Goal: Book appointment/travel/reservation

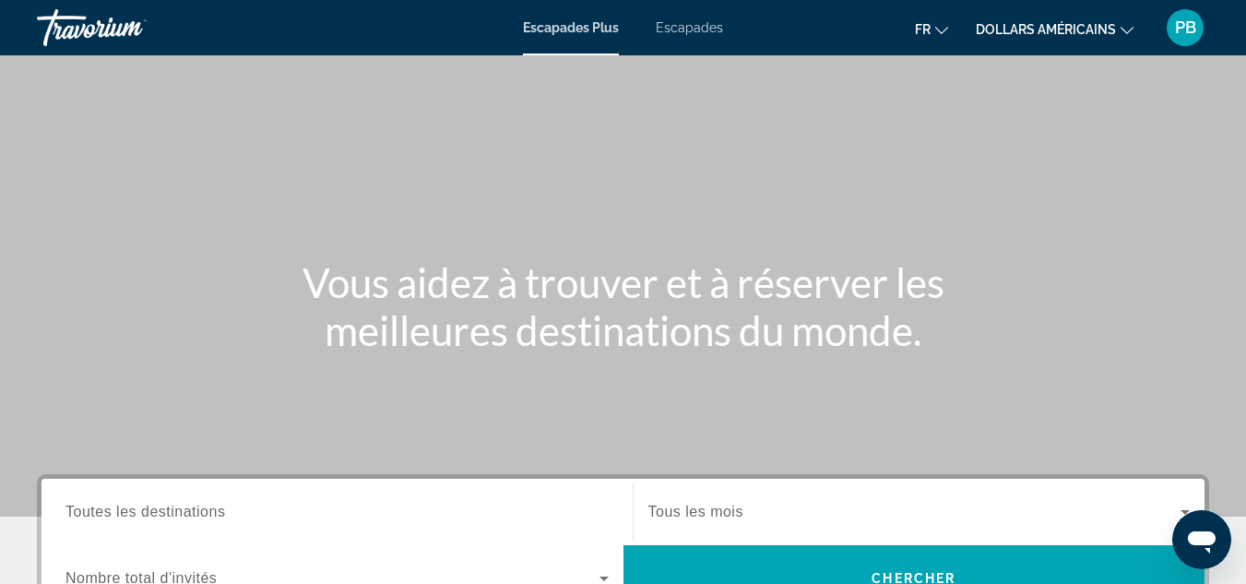
scroll to position [148, 0]
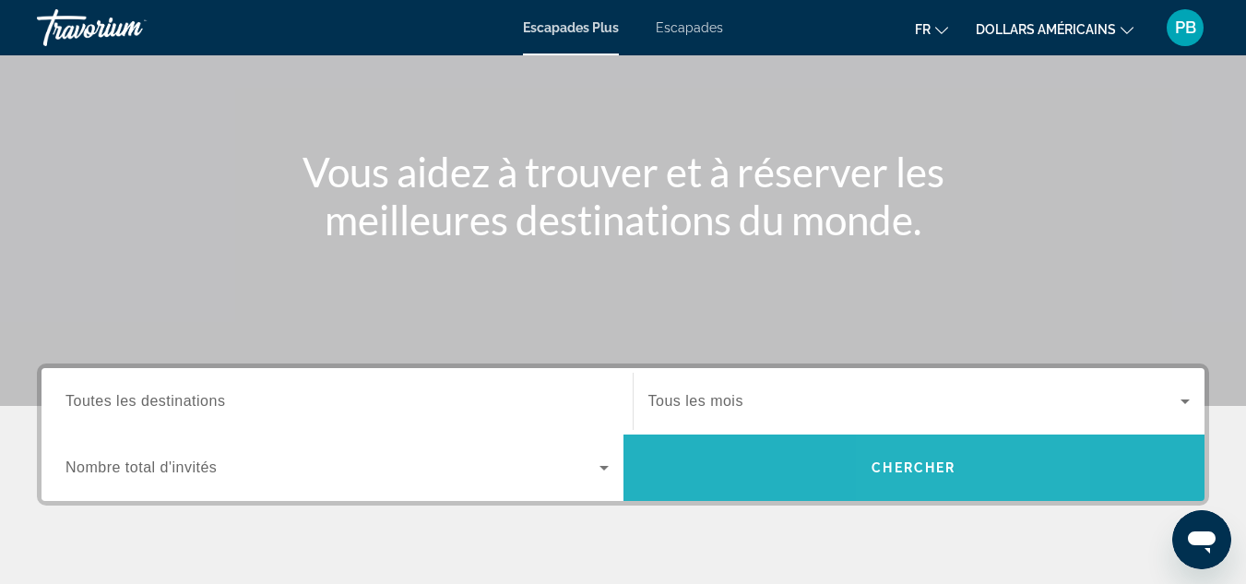
click at [970, 475] on span "Recherche" at bounding box center [914, 467] width 582 height 44
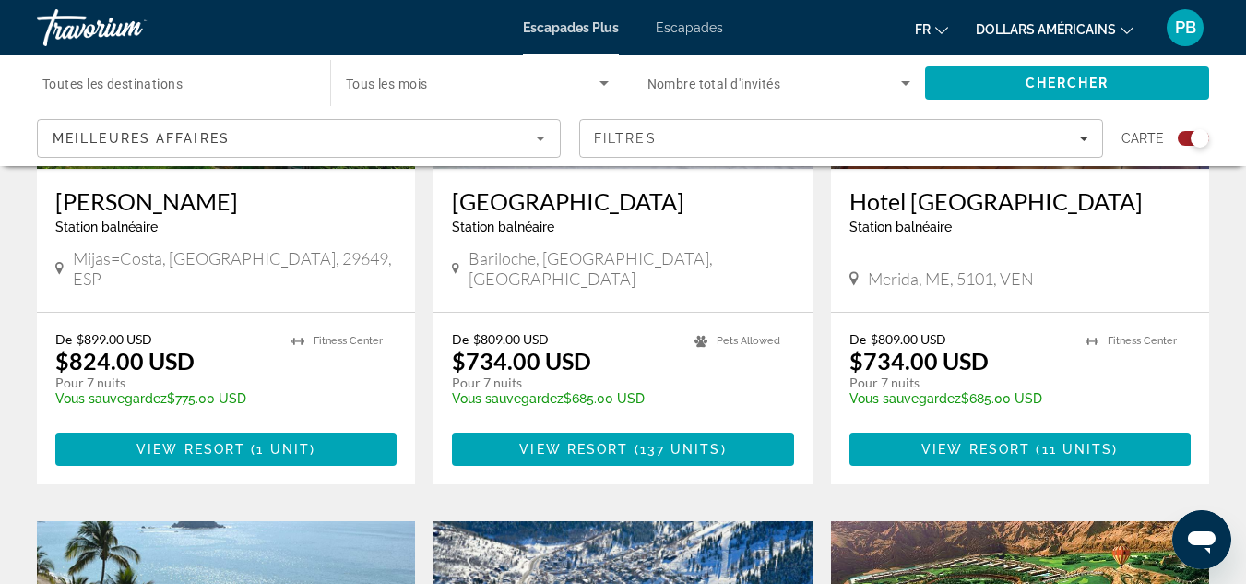
scroll to position [2274, 0]
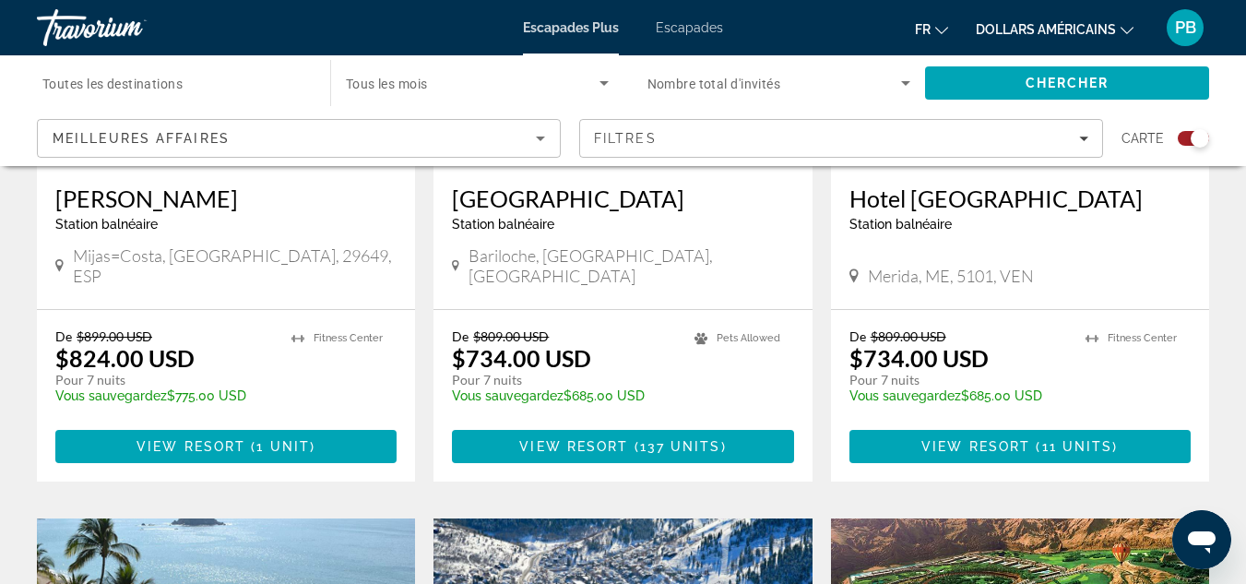
click at [548, 137] on icon "Sort by" at bounding box center [540, 138] width 22 height 22
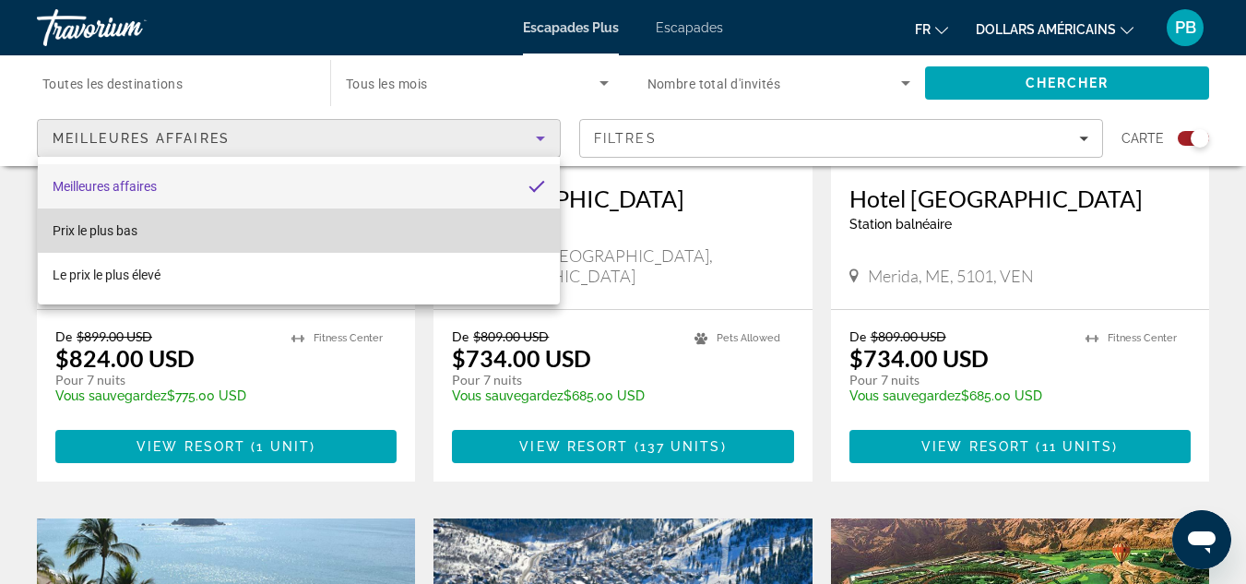
click at [428, 225] on mat-option "Prix ​​​​le plus bas" at bounding box center [299, 230] width 522 height 44
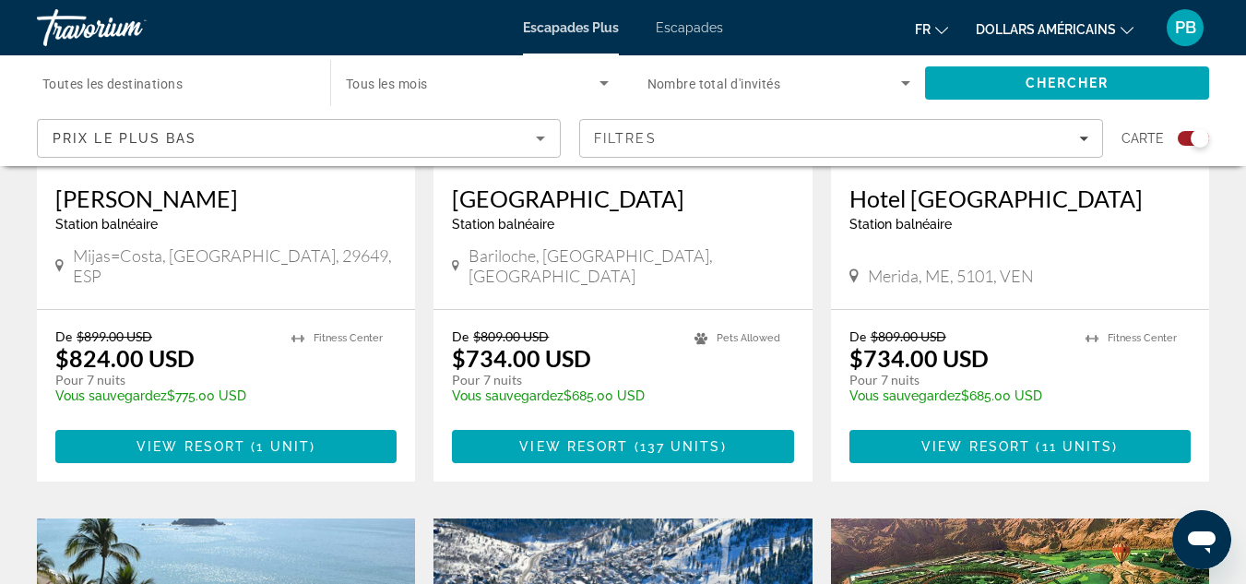
click at [1058, 26] on font "dollars américains" at bounding box center [1045, 29] width 140 height 15
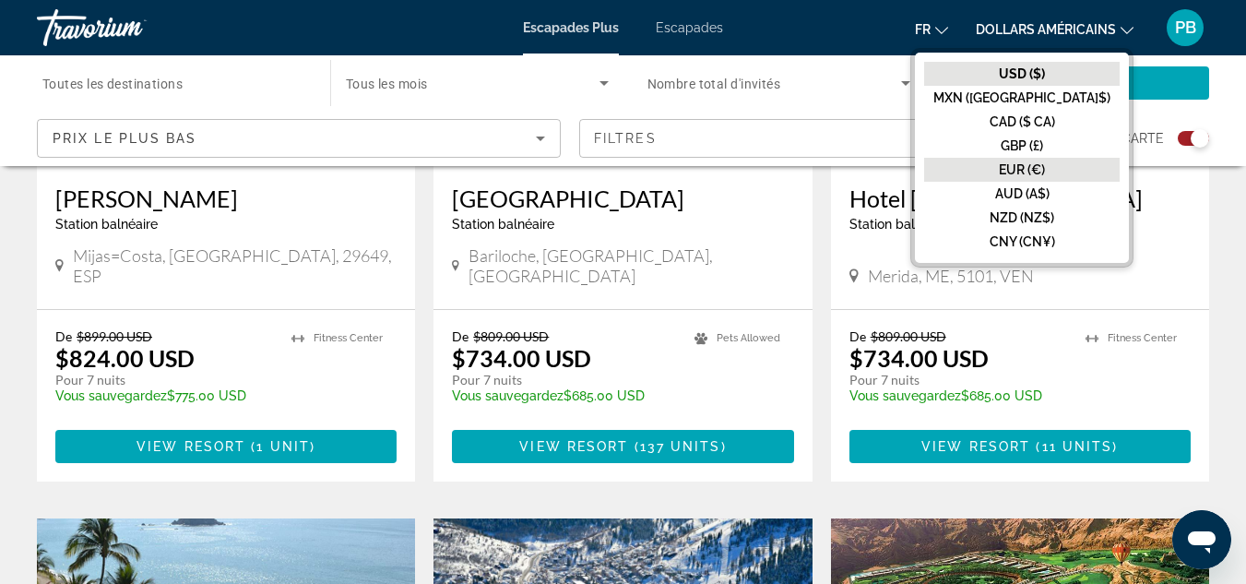
click at [1045, 167] on font "EUR (€)" at bounding box center [1022, 169] width 46 height 15
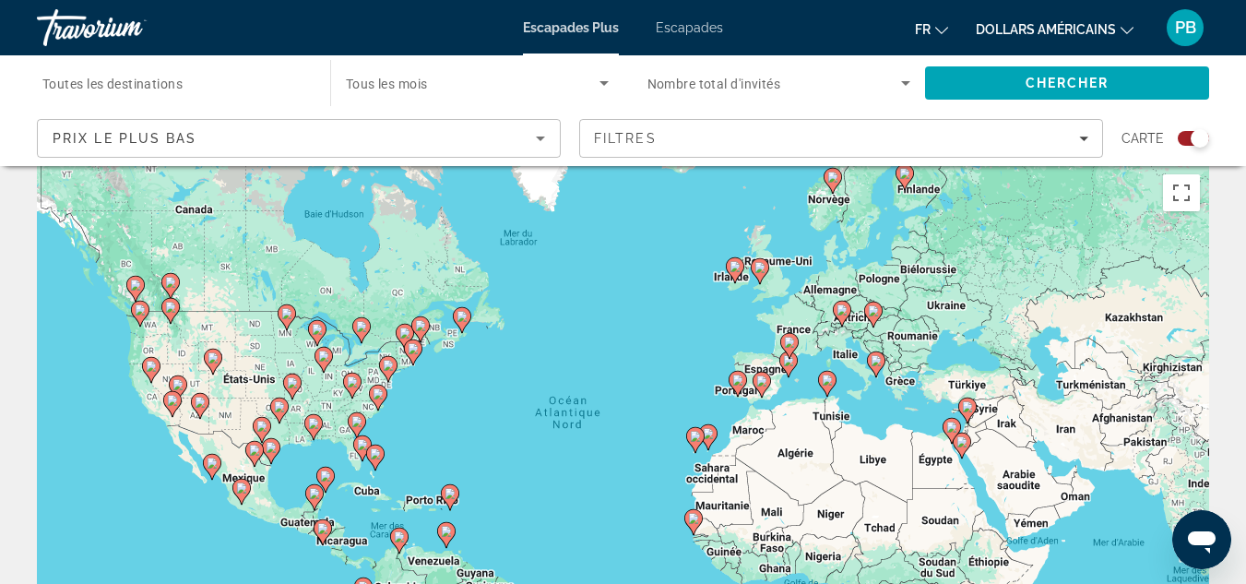
scroll to position [0, 0]
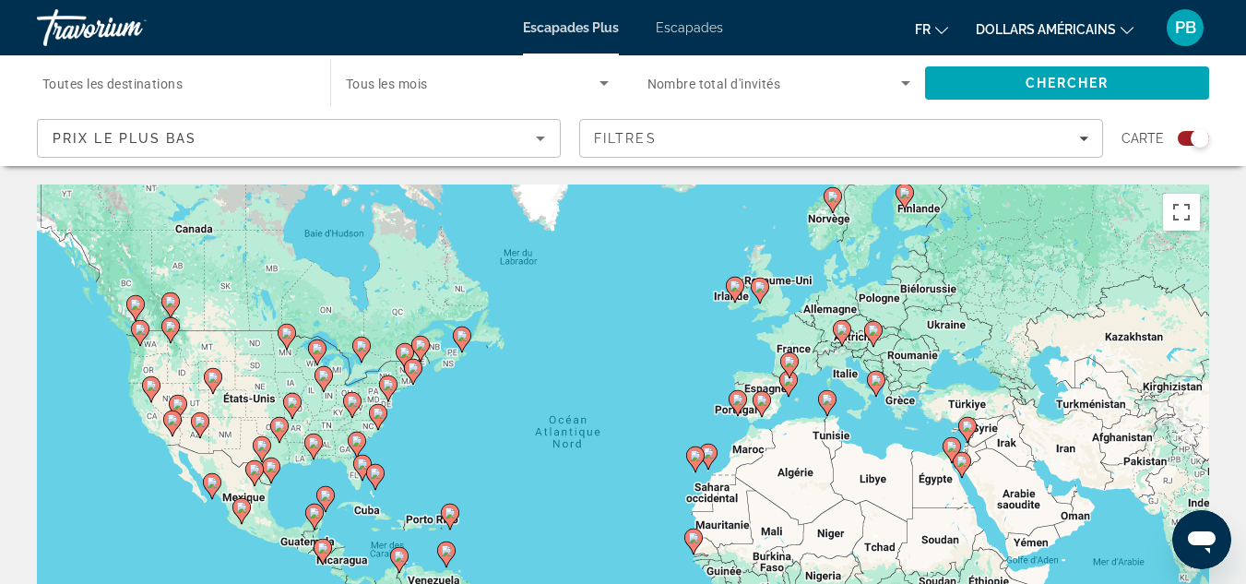
click at [1182, 26] on font "PB" at bounding box center [1185, 27] width 21 height 19
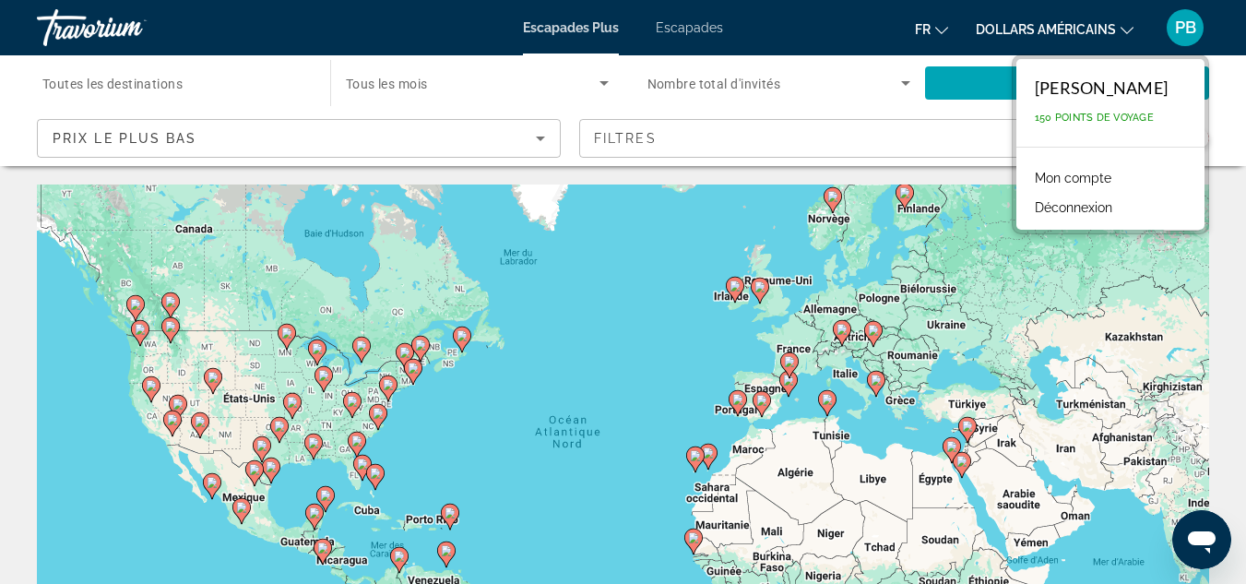
click at [107, 21] on div "Travorium" at bounding box center [129, 28] width 184 height 48
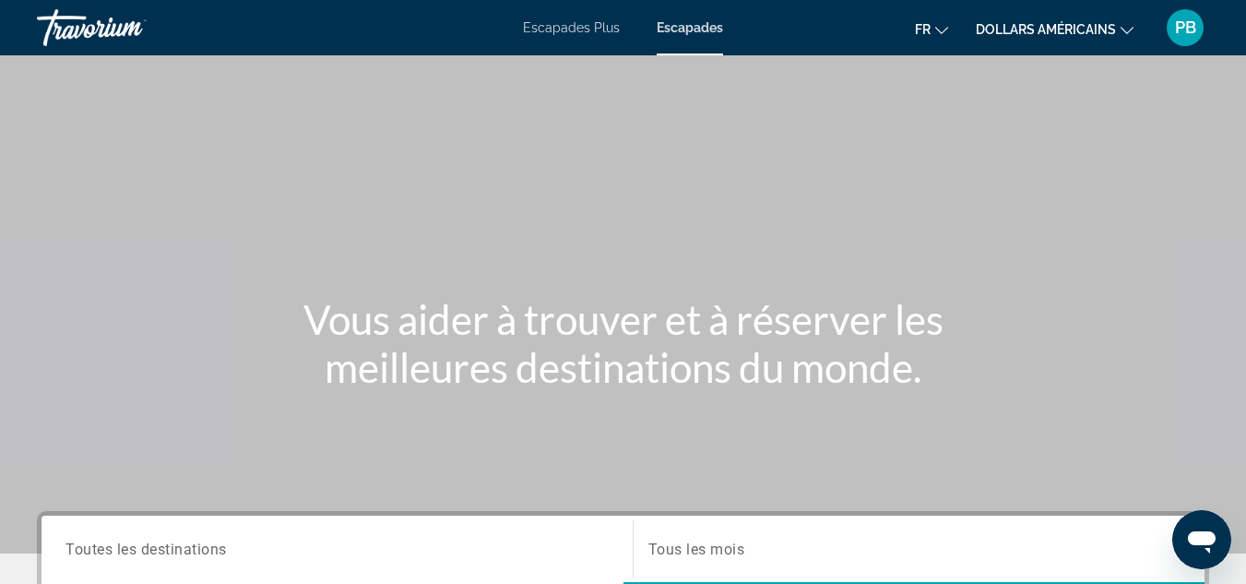
scroll to position [479, 0]
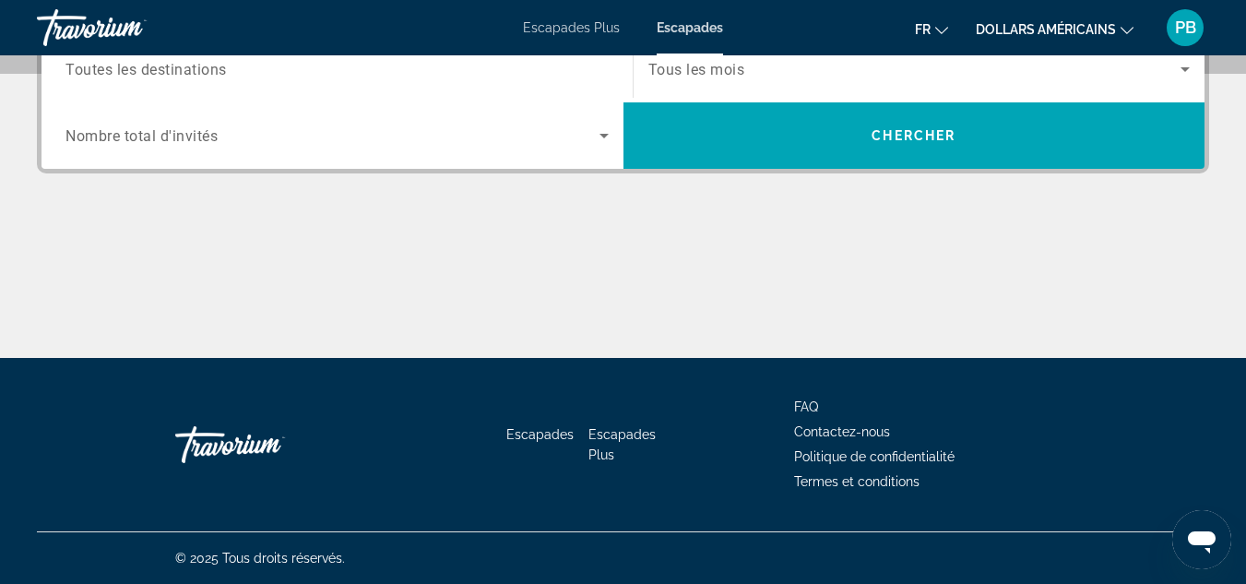
click at [252, 439] on div "Rentrer à la maison" at bounding box center [267, 444] width 184 height 55
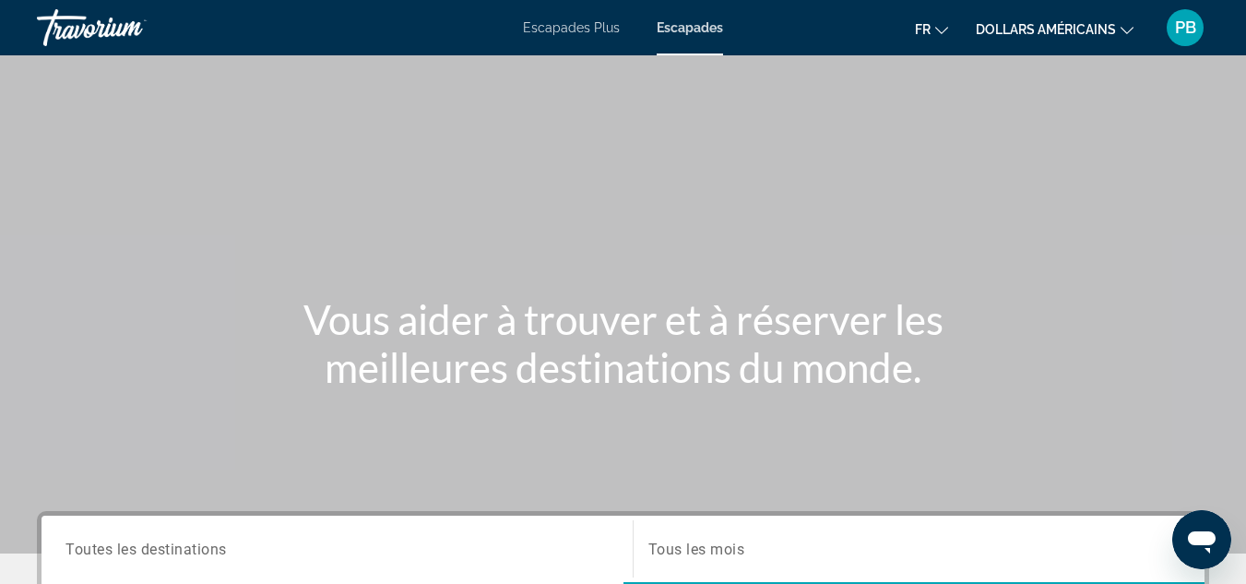
click at [83, 37] on div "Travorium" at bounding box center [129, 28] width 184 height 48
click at [162, 550] on font "Toutes les destinations" at bounding box center [145, 548] width 160 height 16
click at [162, 550] on input "Destination Toutes les destinations" at bounding box center [336, 549] width 543 height 22
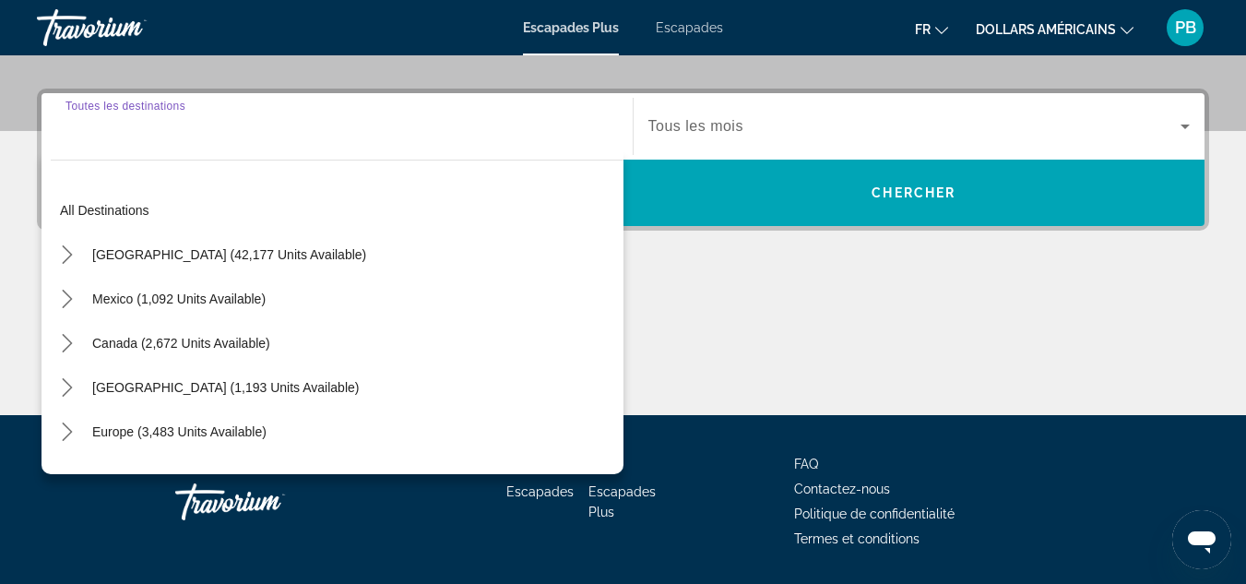
scroll to position [451, 0]
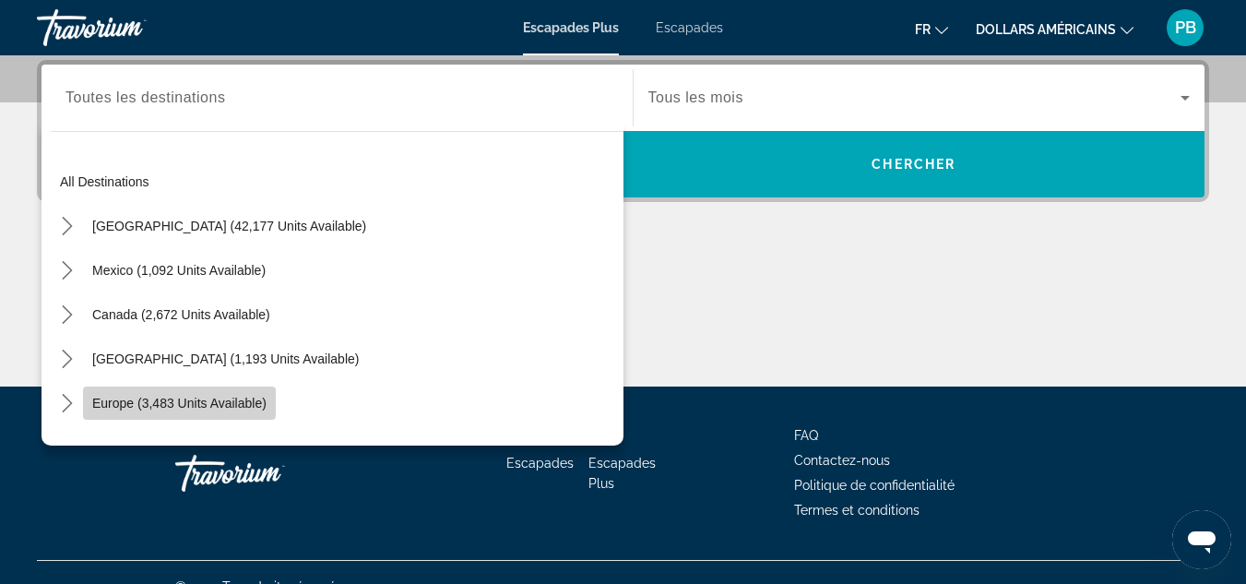
click at [127, 395] on span "Select destination: Europe (3,483 units available)" at bounding box center [179, 403] width 193 height 44
type input "**********"
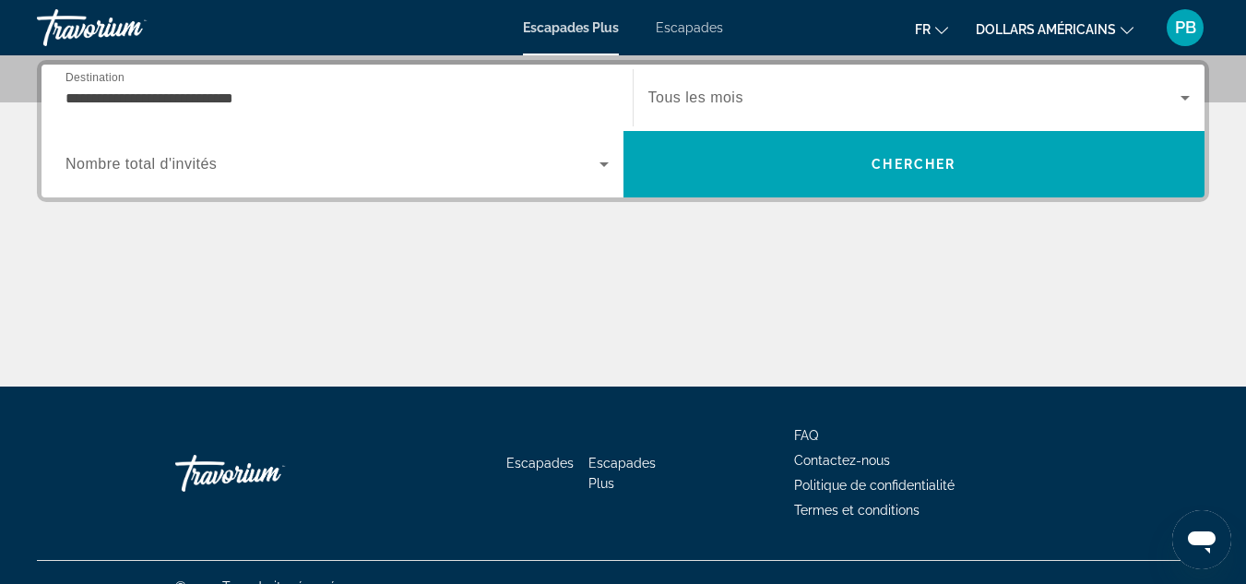
click at [720, 82] on div "Widget de recherche" at bounding box center [919, 98] width 542 height 52
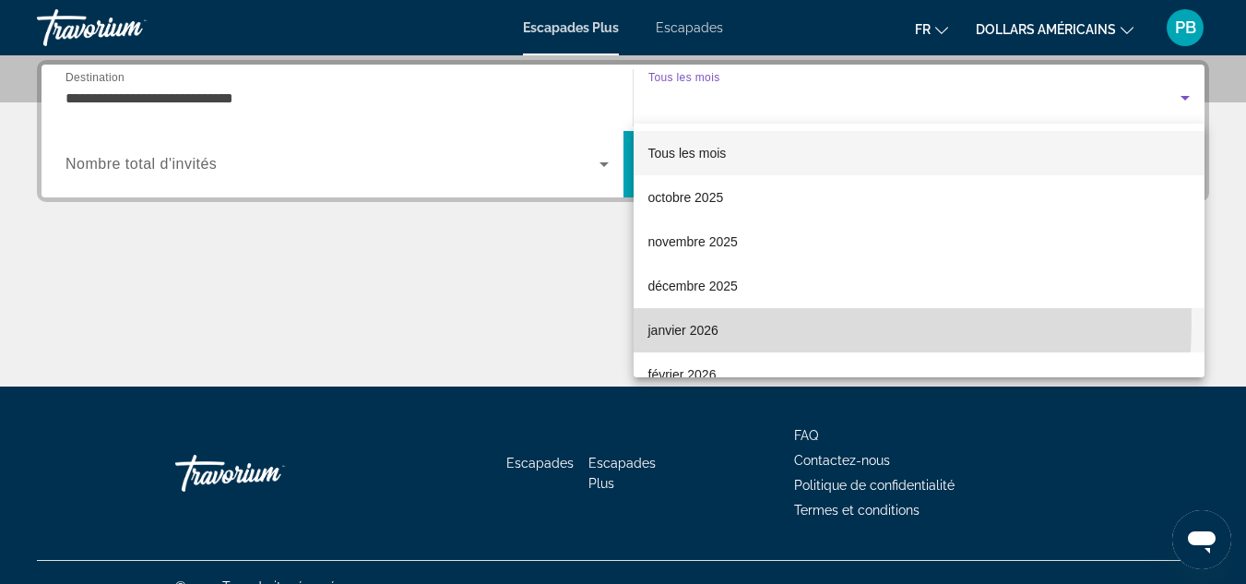
click at [698, 322] on span "janvier 2026" at bounding box center [683, 330] width 70 height 22
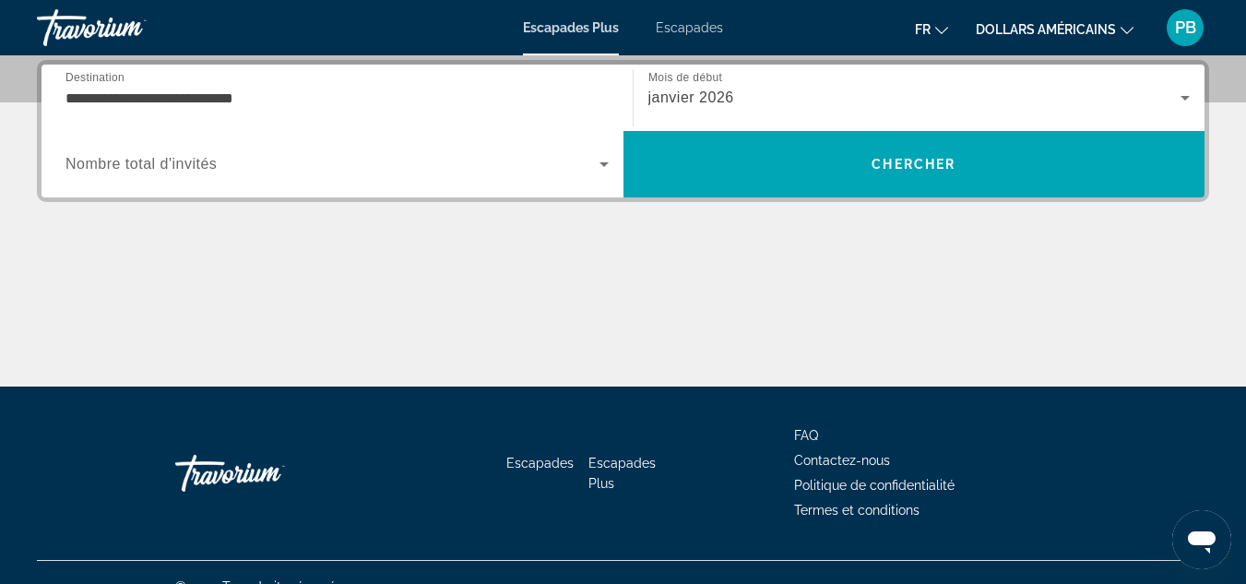
click at [593, 180] on div "Widget de recherche" at bounding box center [336, 164] width 543 height 52
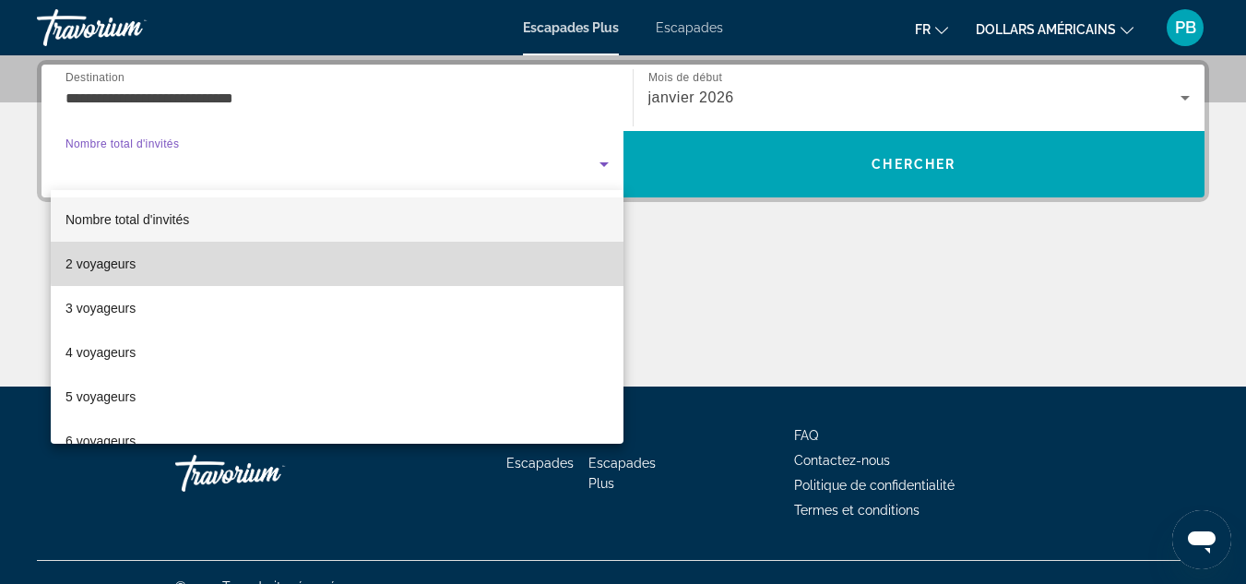
click at [545, 253] on mat-option "2 voyageurs" at bounding box center [337, 264] width 573 height 44
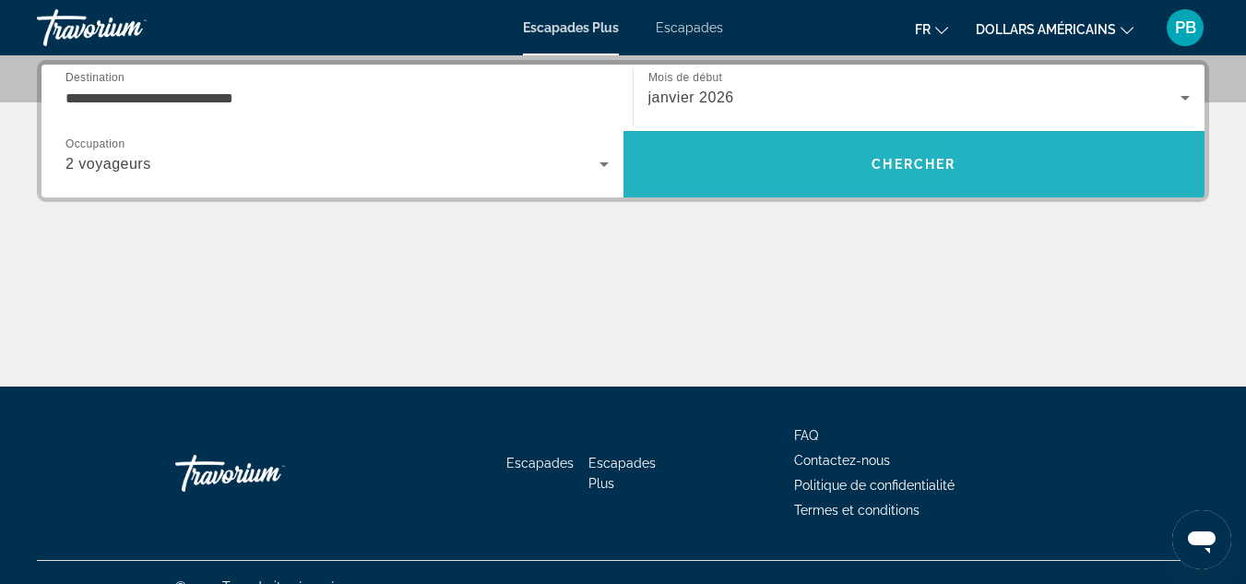
click at [730, 154] on span "Recherche" at bounding box center [914, 164] width 582 height 44
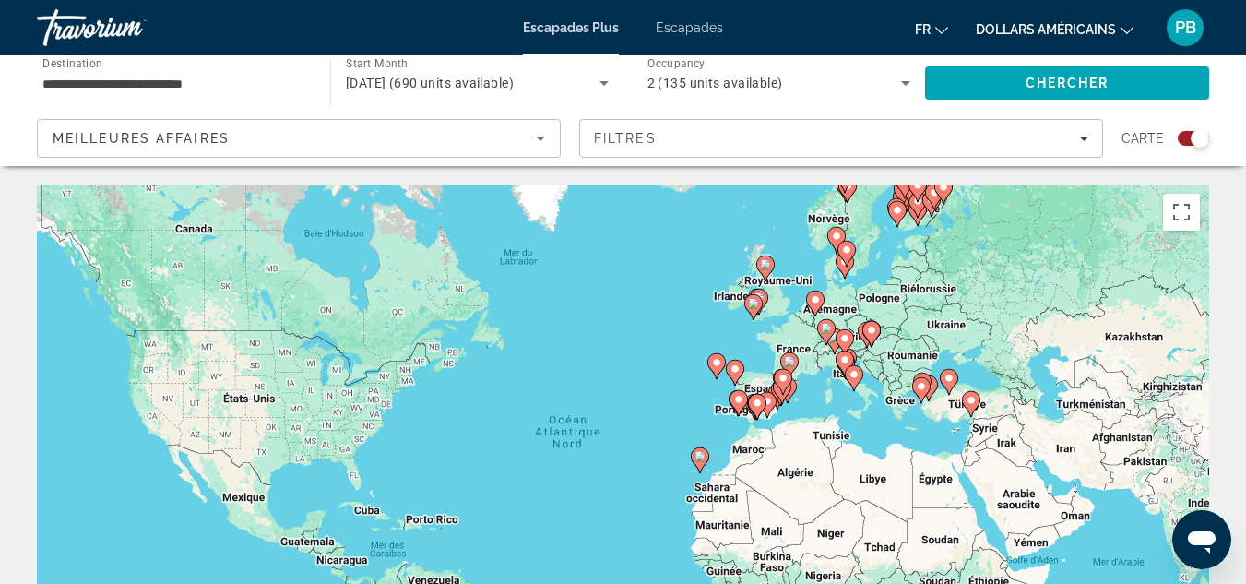
click at [856, 380] on icon "Contenu principal" at bounding box center [853, 378] width 17 height 24
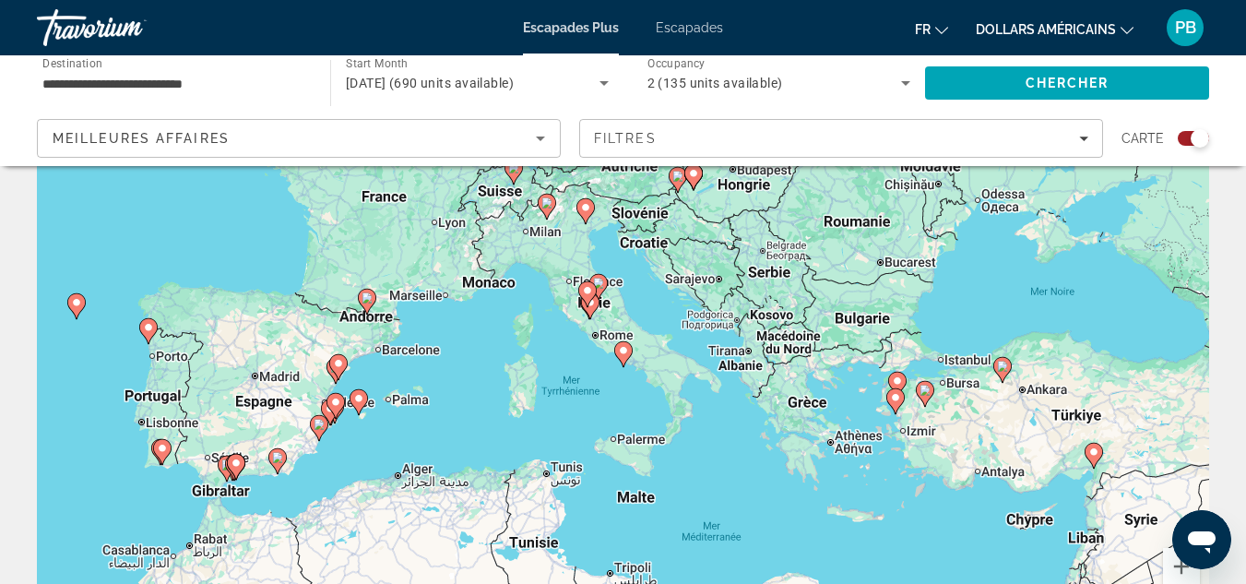
scroll to position [111, 0]
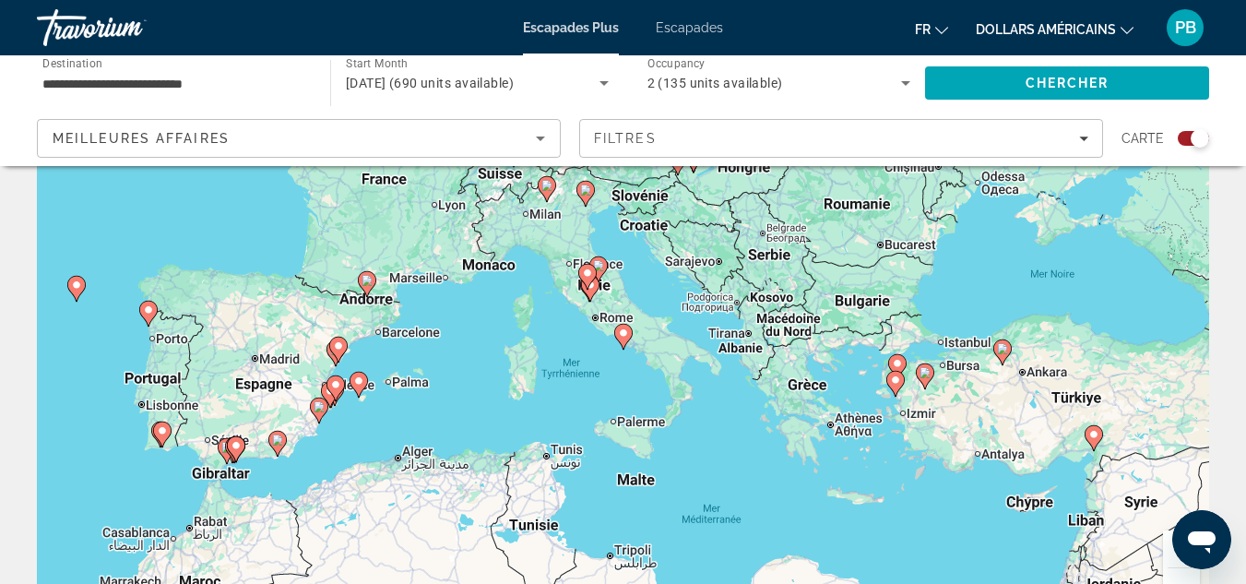
click at [890, 385] on icon "Contenu principal" at bounding box center [894, 384] width 17 height 24
type input "**********"
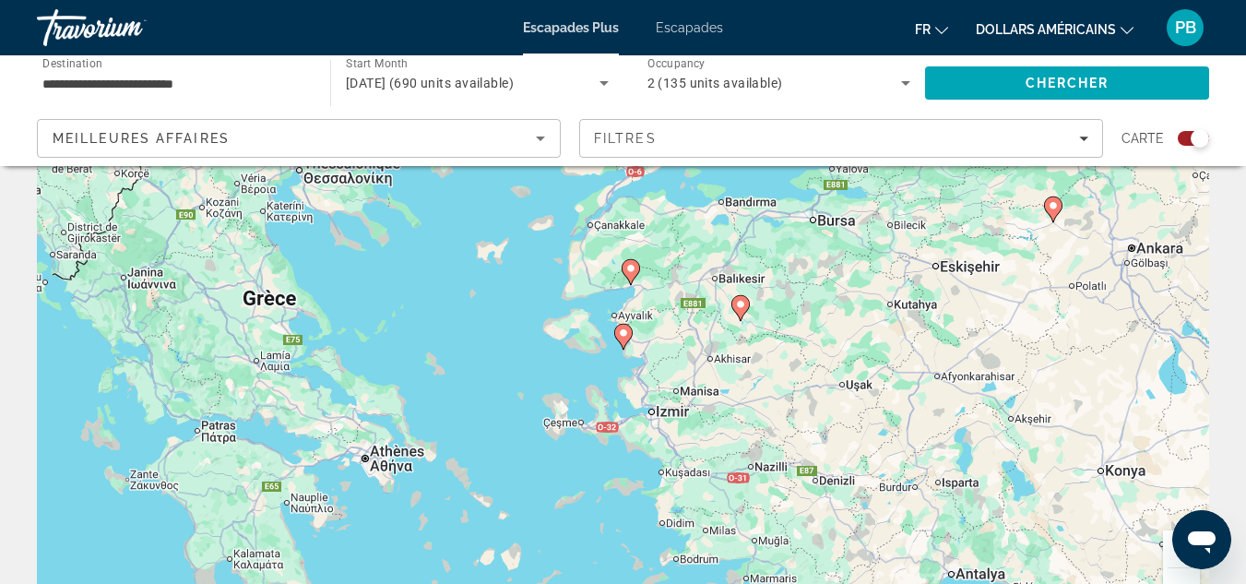
click at [620, 337] on image "Contenu principal" at bounding box center [623, 332] width 11 height 11
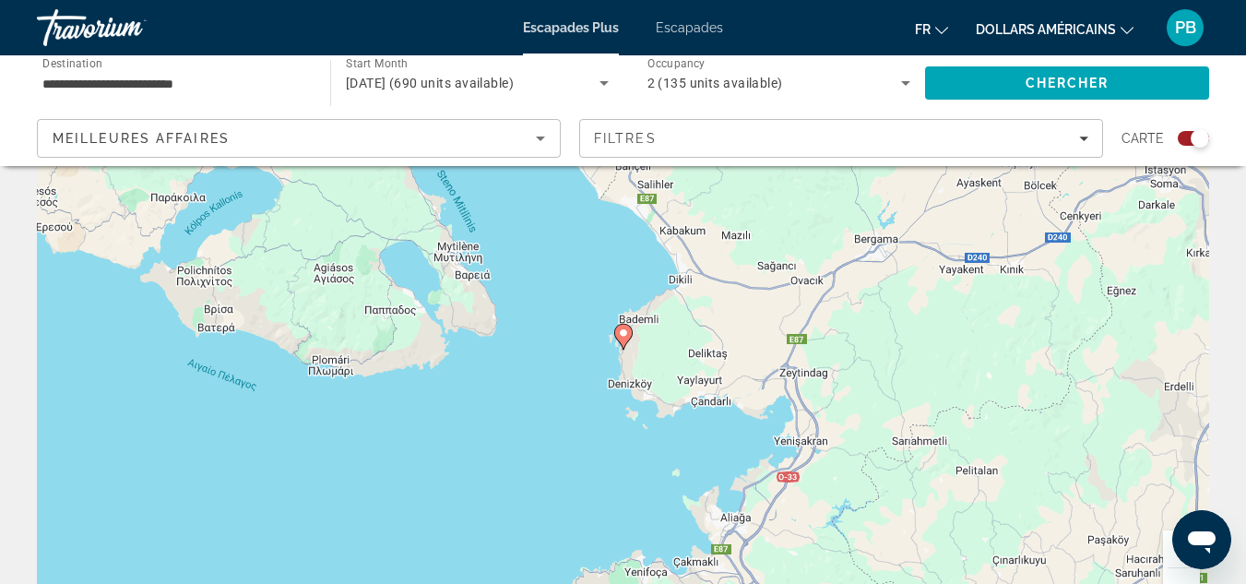
click at [620, 337] on image "Contenu principal" at bounding box center [623, 332] width 11 height 11
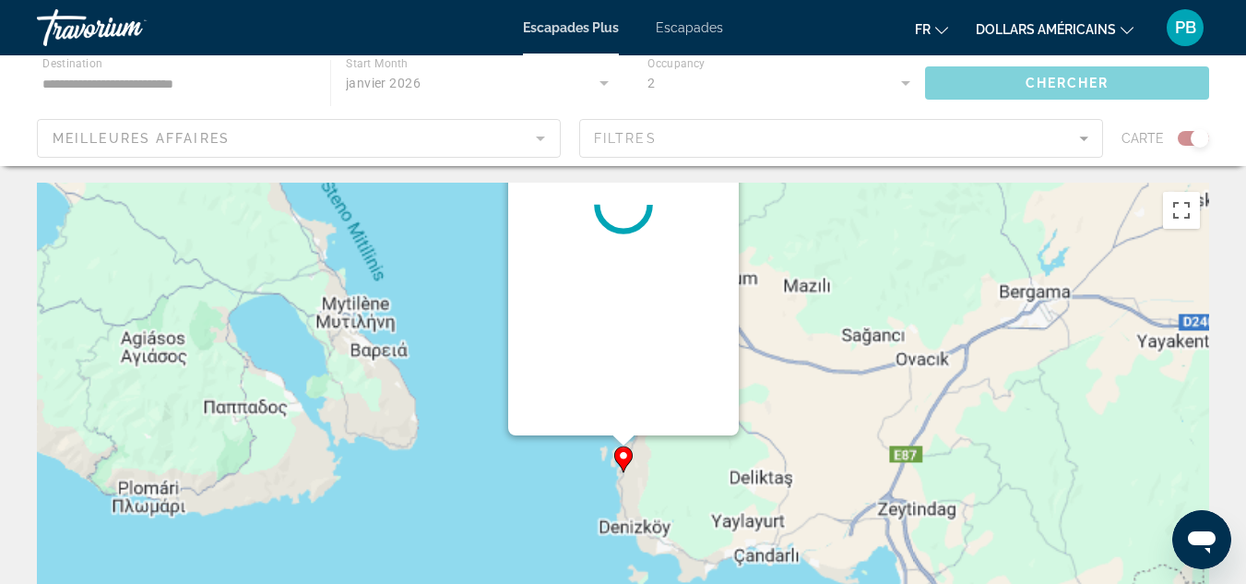
scroll to position [0, 0]
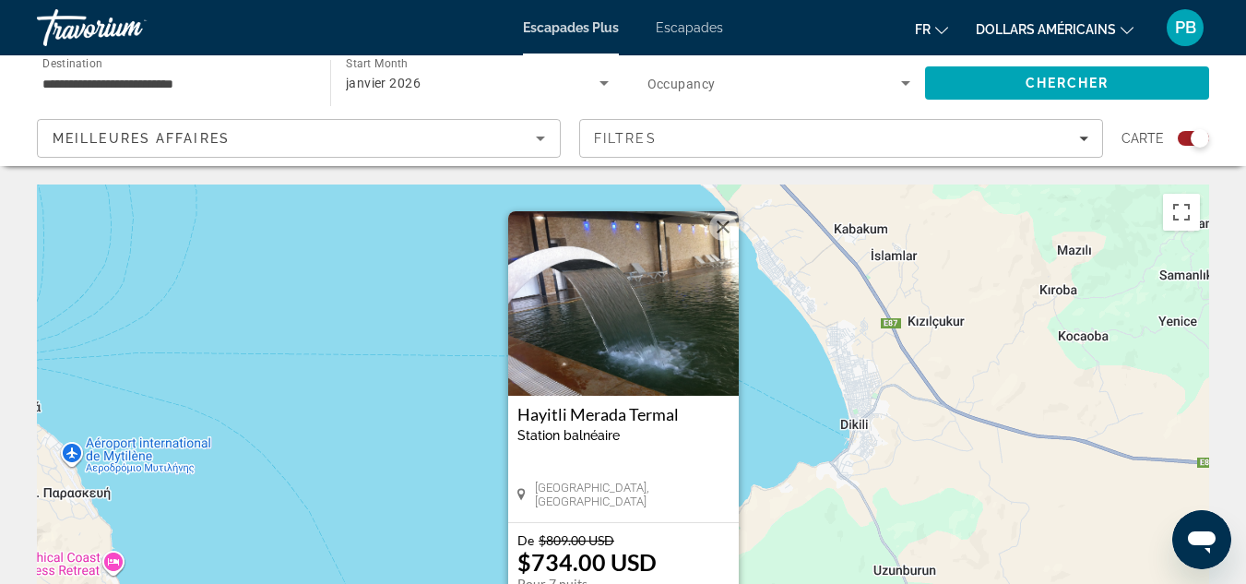
click at [660, 386] on img "Contenu principal" at bounding box center [623, 303] width 230 height 184
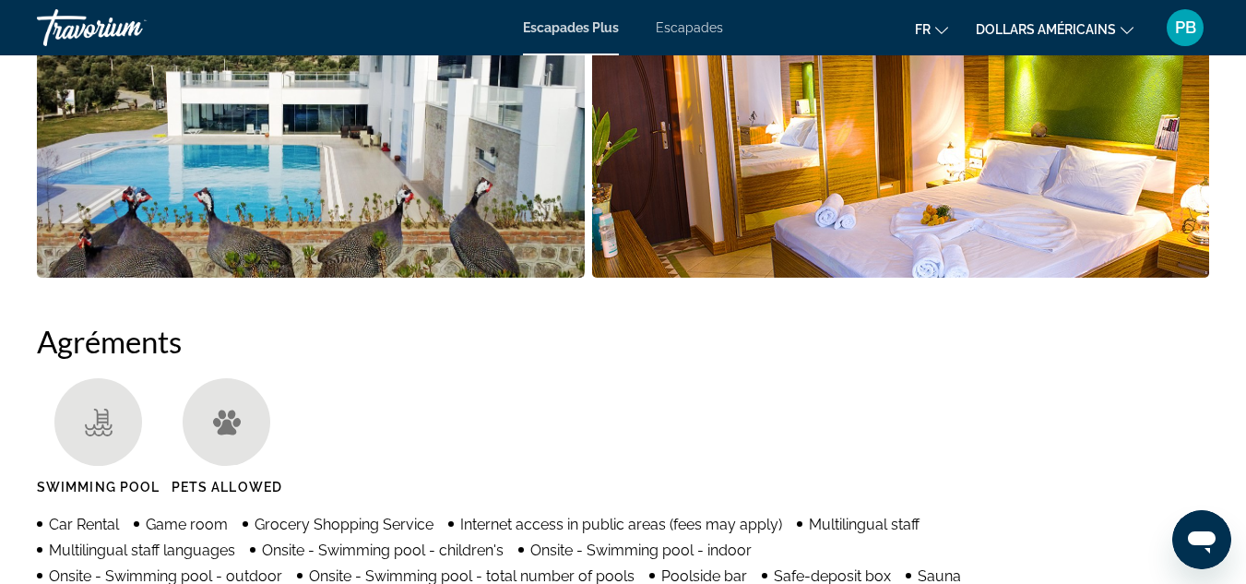
scroll to position [2039, 0]
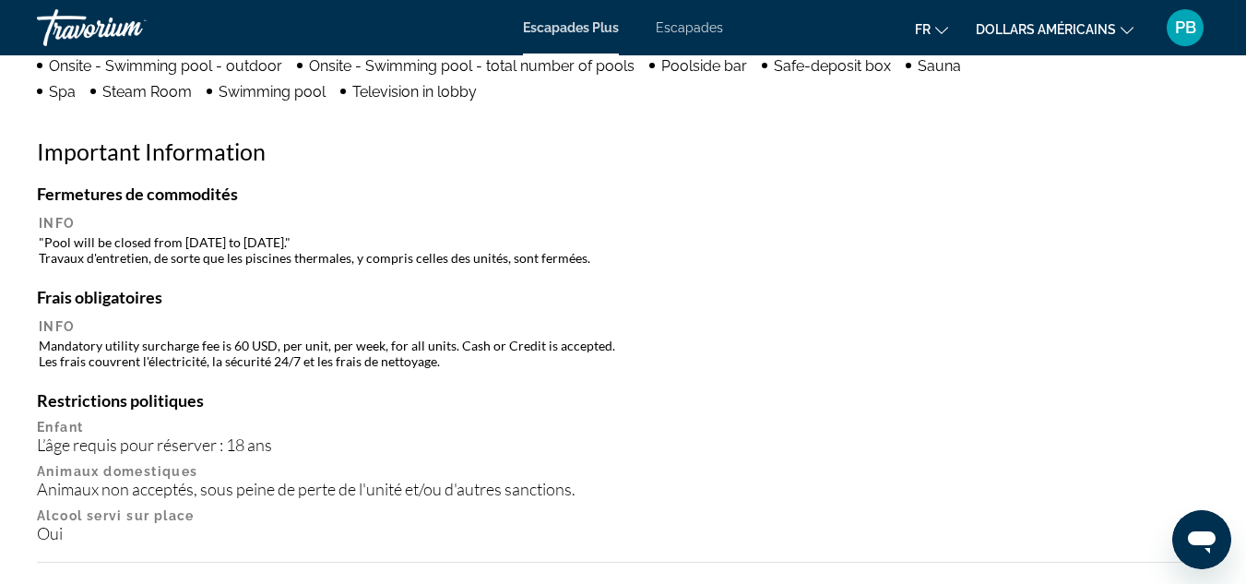
click at [1024, 29] on font "dollars américains" at bounding box center [1045, 29] width 140 height 15
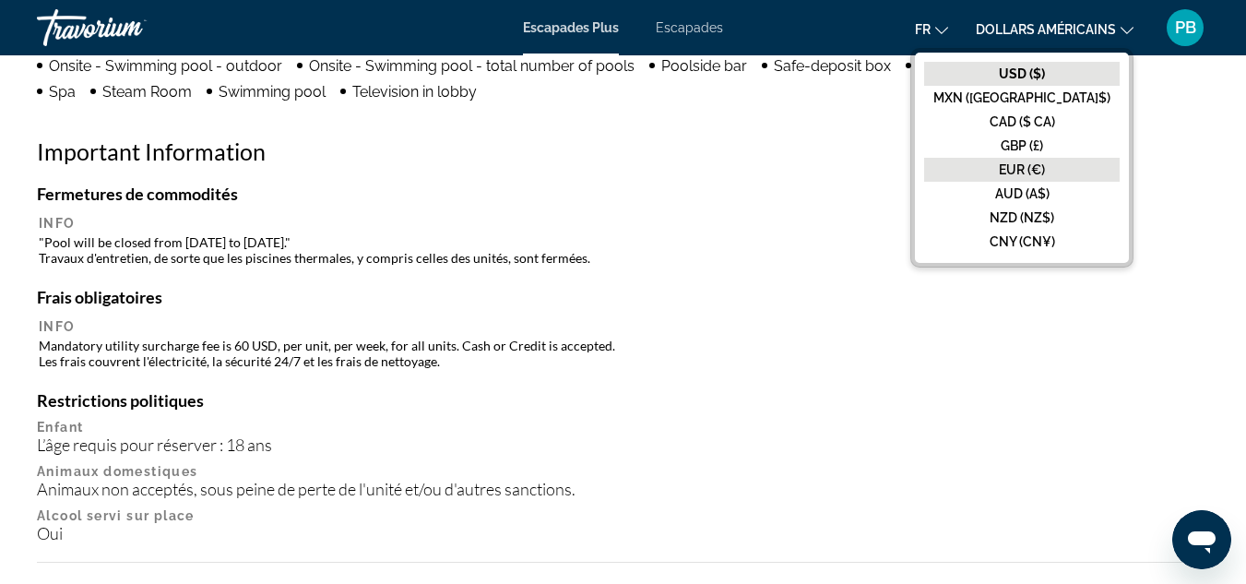
click at [1045, 173] on font "EUR (€)" at bounding box center [1022, 169] width 46 height 15
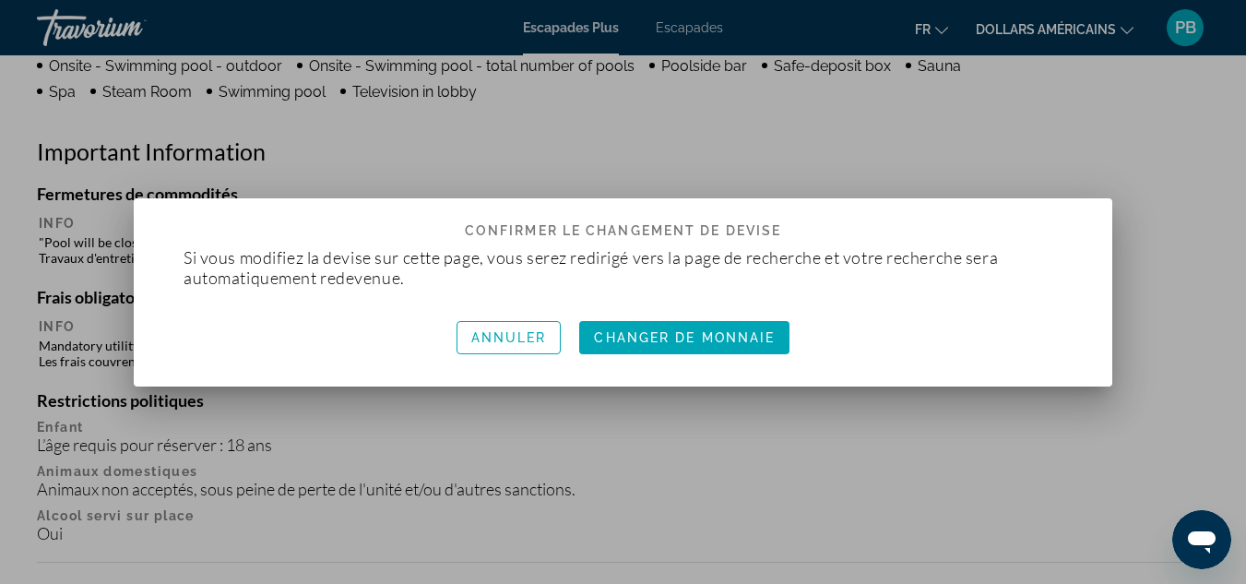
scroll to position [0, 0]
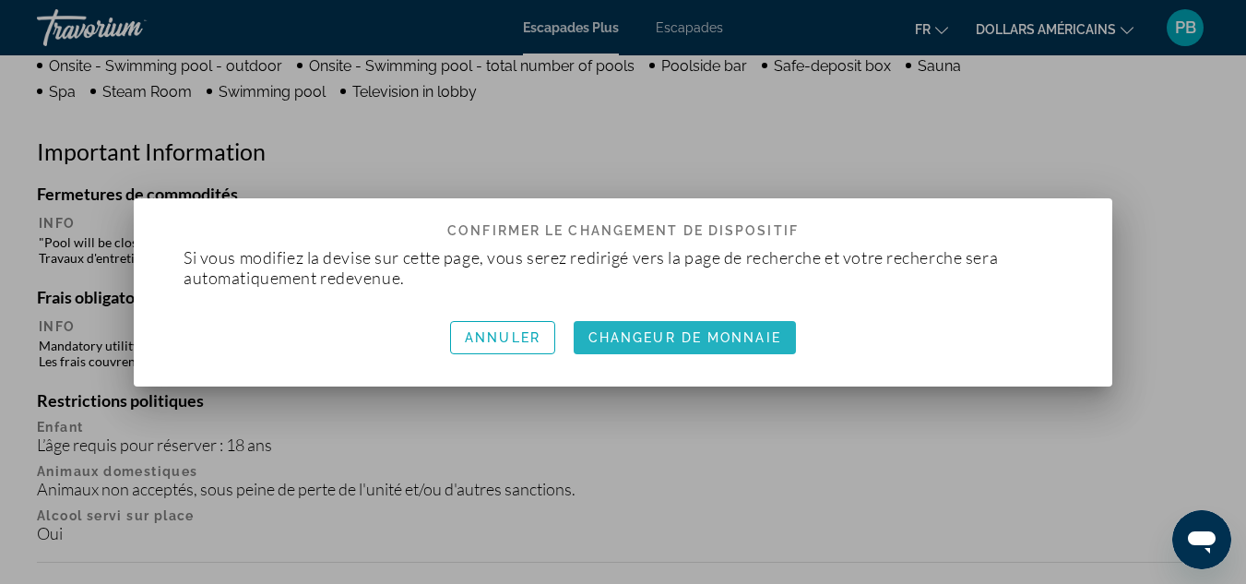
click at [699, 338] on font "Changeur de monnaie" at bounding box center [684, 337] width 193 height 15
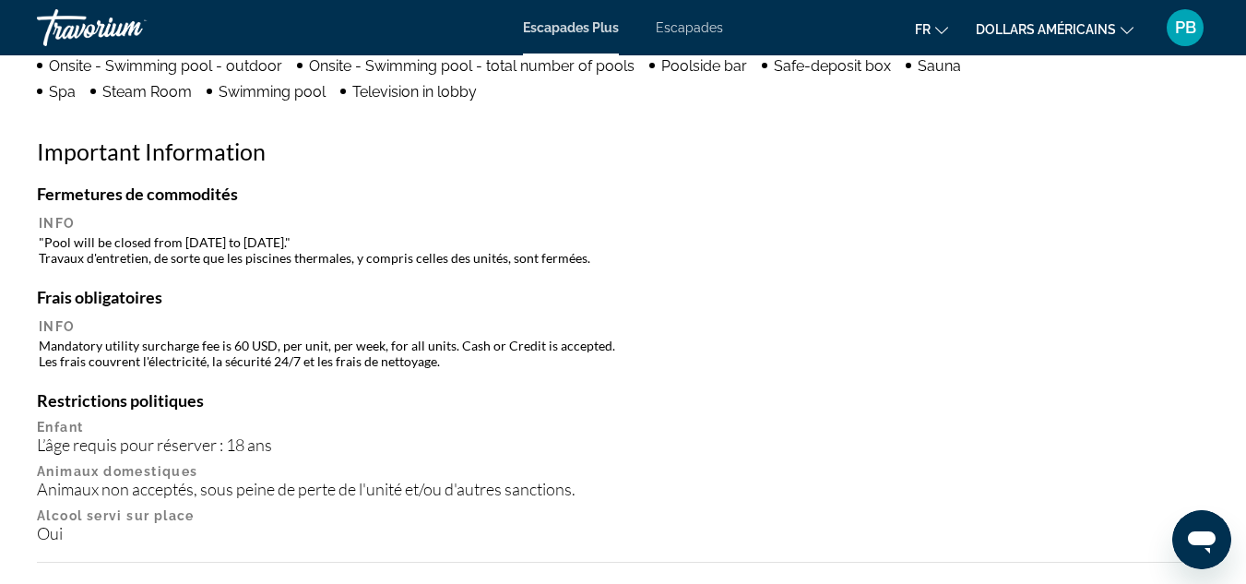
scroll to position [2039, 0]
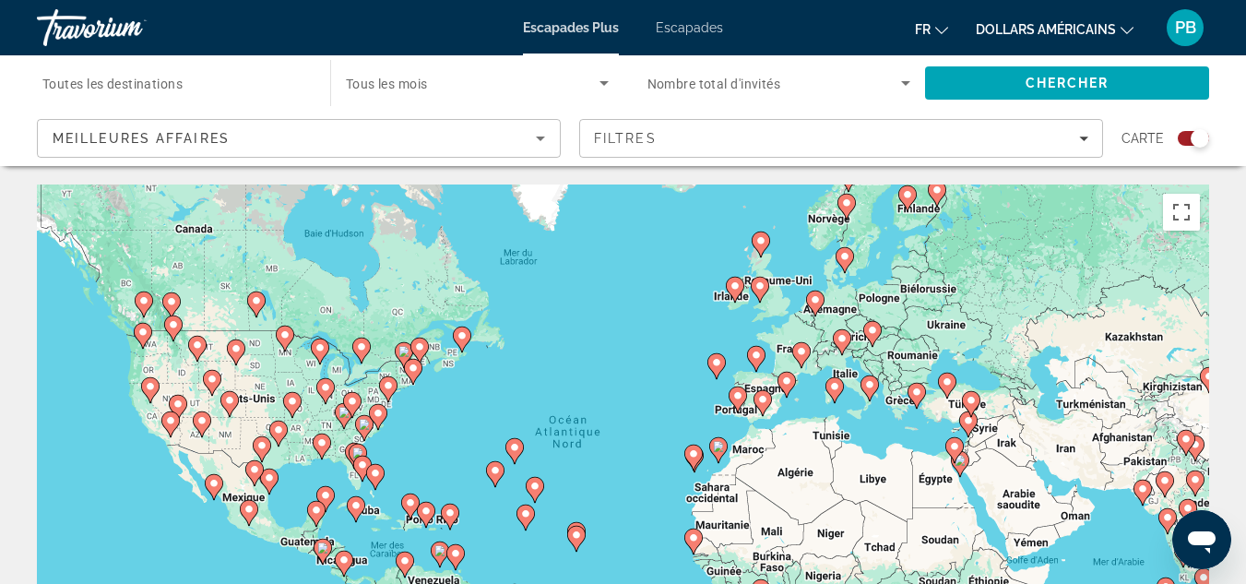
click at [688, 451] on icon "Contenu principal" at bounding box center [692, 457] width 17 height 24
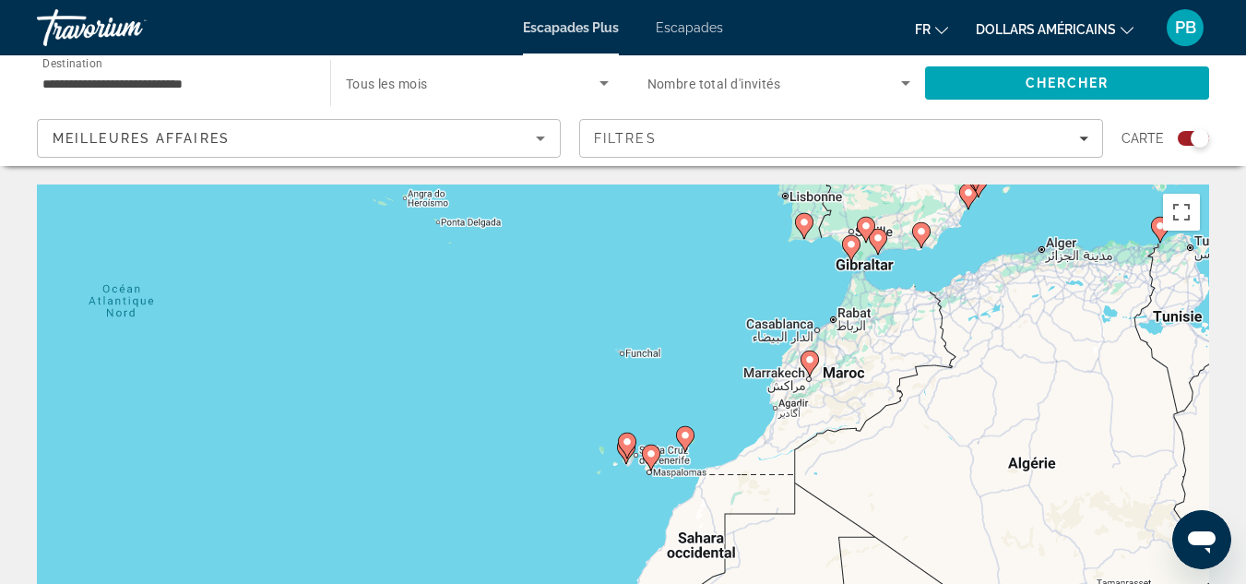
click at [851, 243] on image "Contenu principal" at bounding box center [850, 244] width 11 height 11
type input "**********"
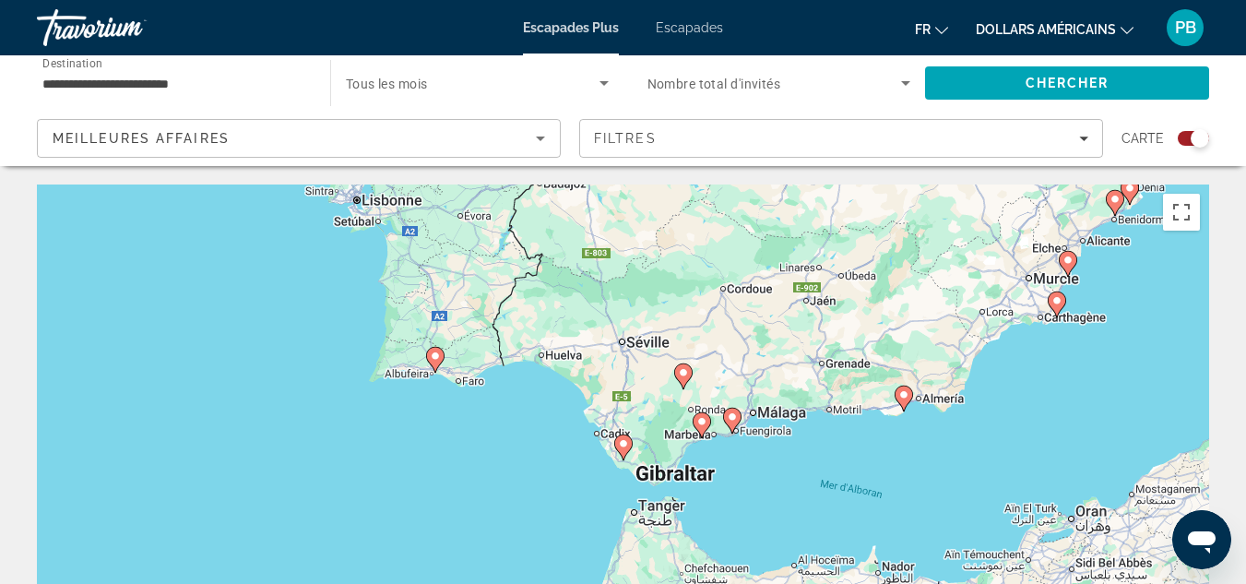
click at [621, 444] on image "Contenu principal" at bounding box center [623, 443] width 11 height 11
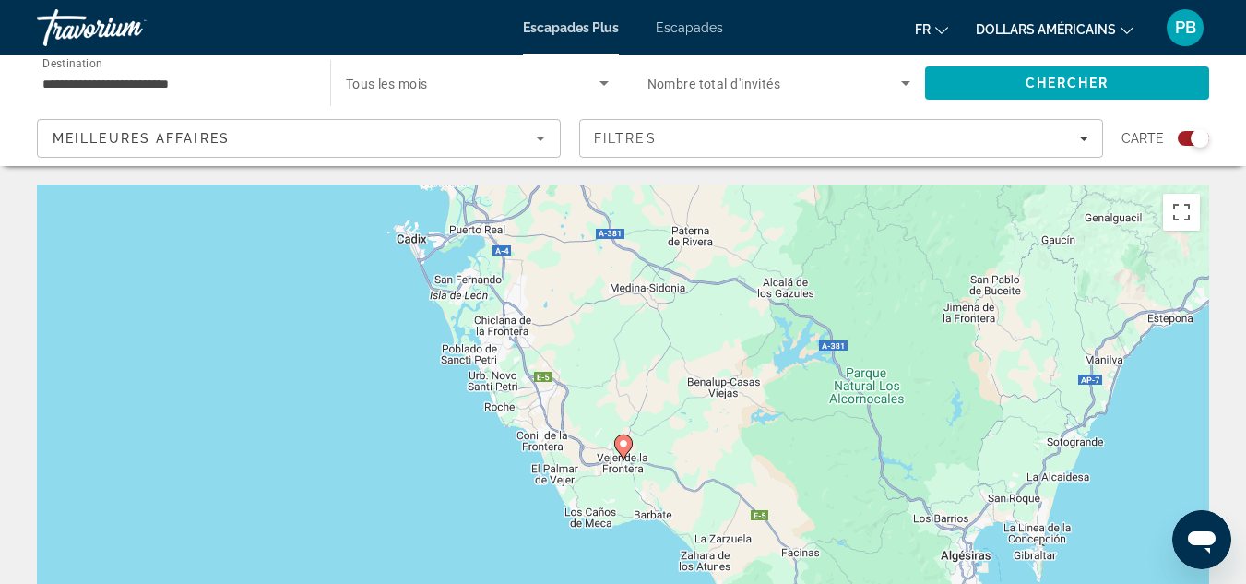
click at [621, 444] on image "Contenu principal" at bounding box center [623, 443] width 11 height 11
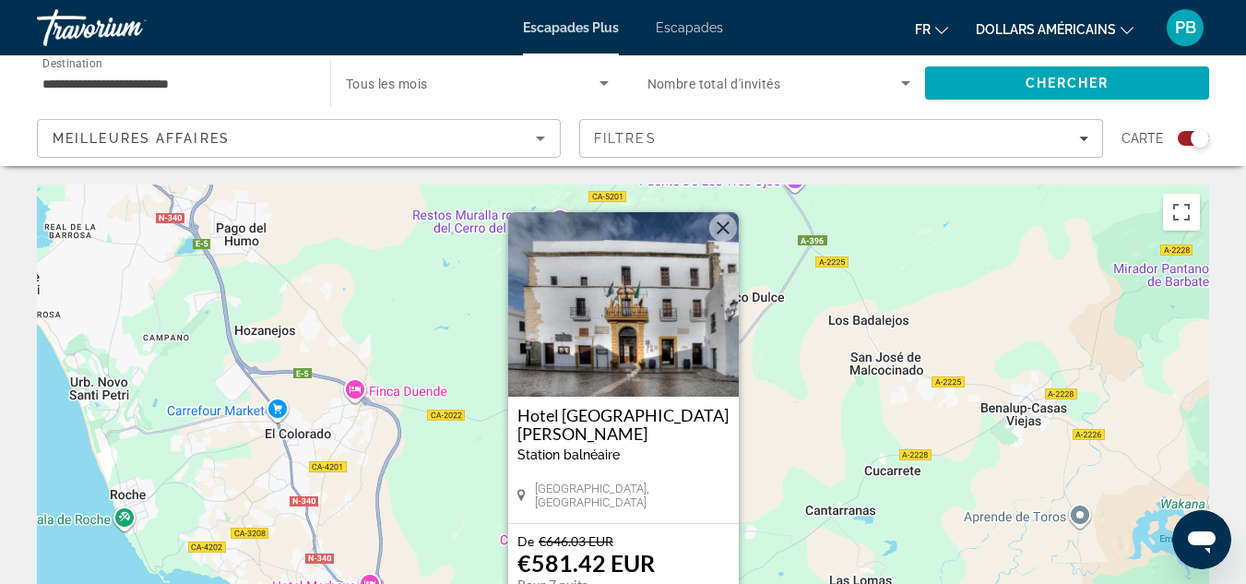
click at [112, 27] on div "Travorium" at bounding box center [129, 28] width 184 height 48
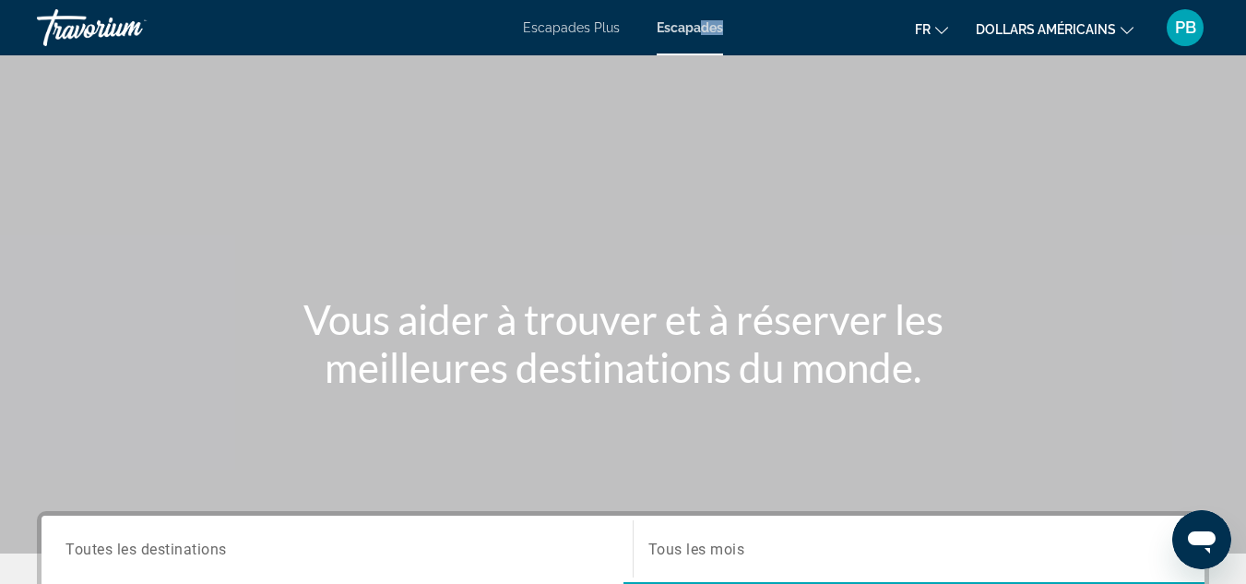
drag, startPoint x: 668, startPoint y: 40, endPoint x: 700, endPoint y: 29, distance: 34.1
click at [700, 29] on div "Escapades Plus Escapades fr Anglais Espagnol Français italien Portugais russe d…" at bounding box center [623, 28] width 1246 height 48
click at [700, 29] on font "Escapades" at bounding box center [689, 27] width 66 height 15
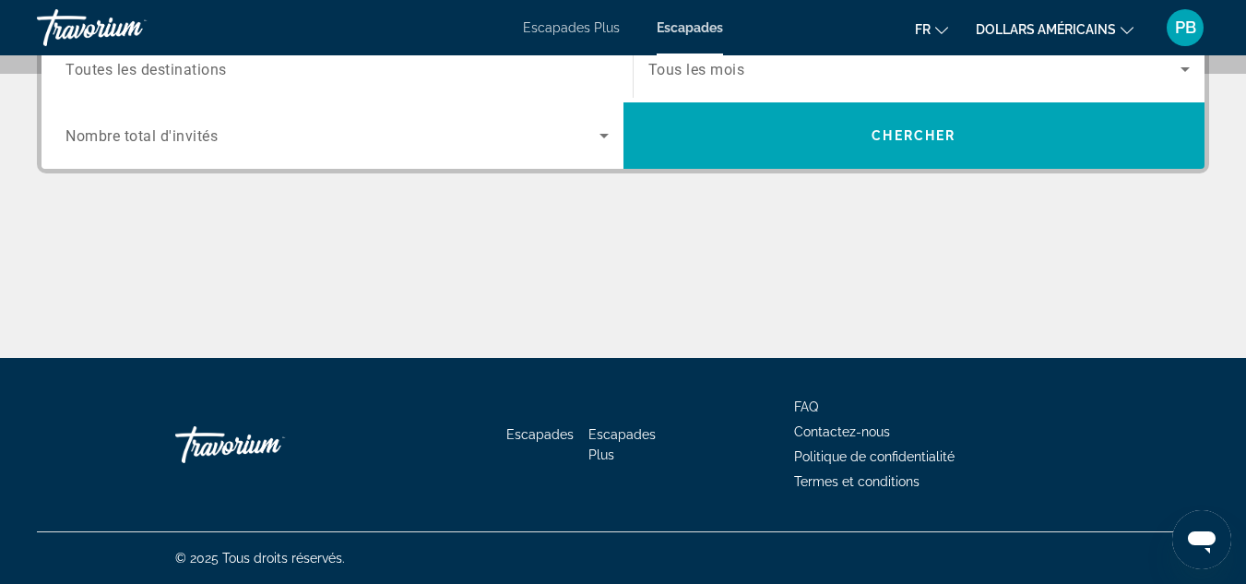
click at [317, 77] on input "Destination Toutes les destinations" at bounding box center [336, 70] width 543 height 22
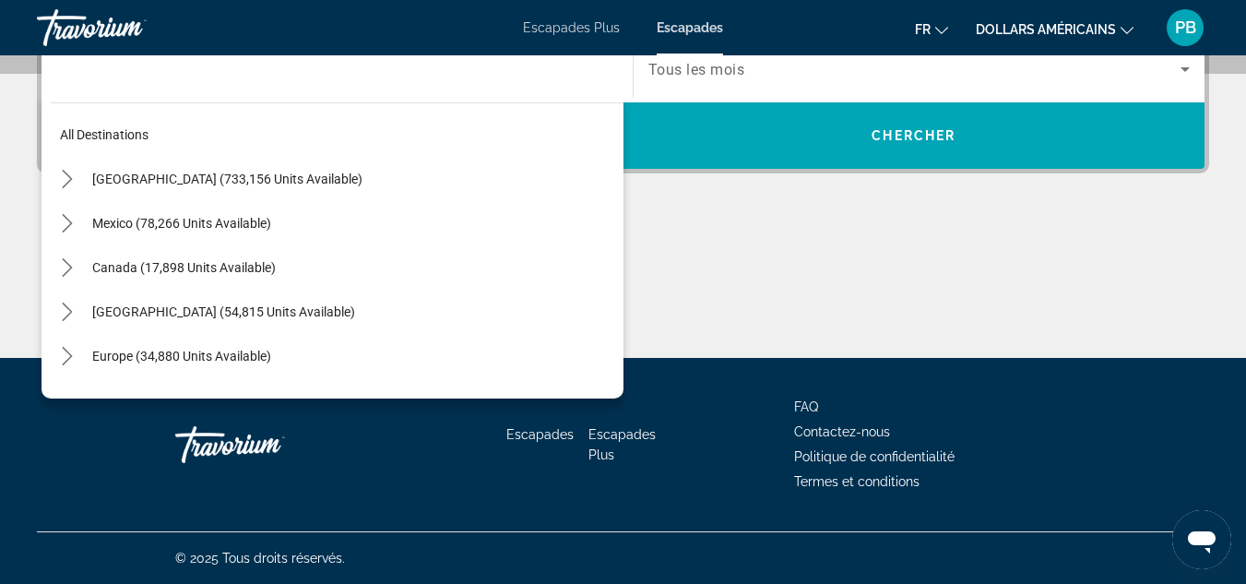
scroll to position [451, 0]
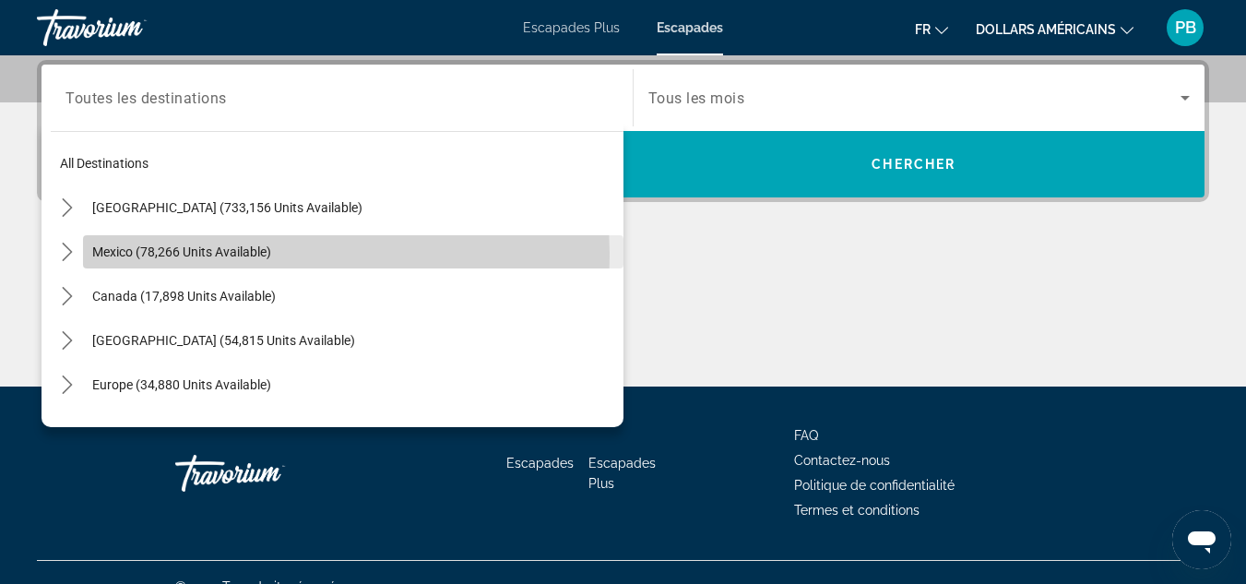
click at [136, 256] on span "Mexico (78,266 units available)" at bounding box center [181, 251] width 179 height 15
type input "**********"
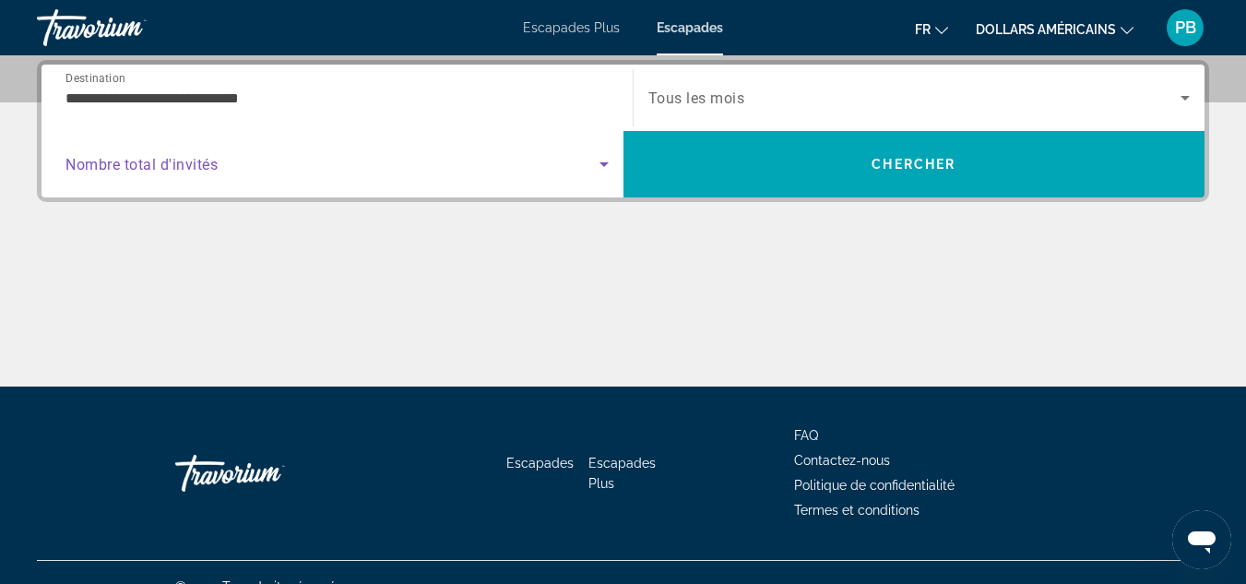
click at [242, 167] on span "Search widget" at bounding box center [332, 164] width 534 height 22
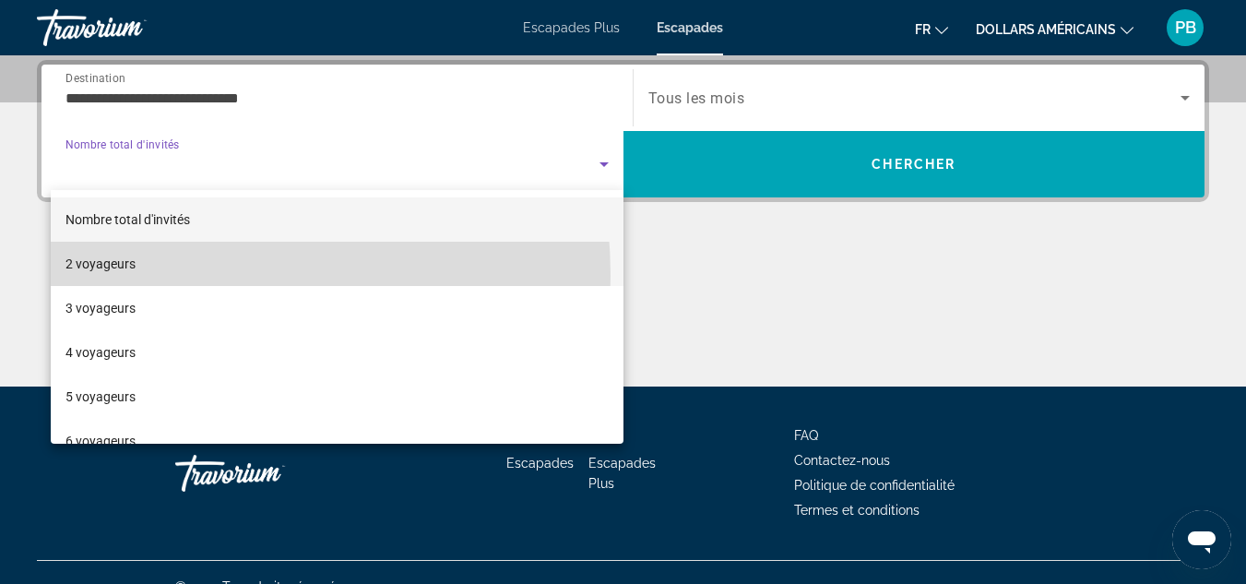
click at [138, 276] on mat-option "2 voyageurs" at bounding box center [337, 264] width 573 height 44
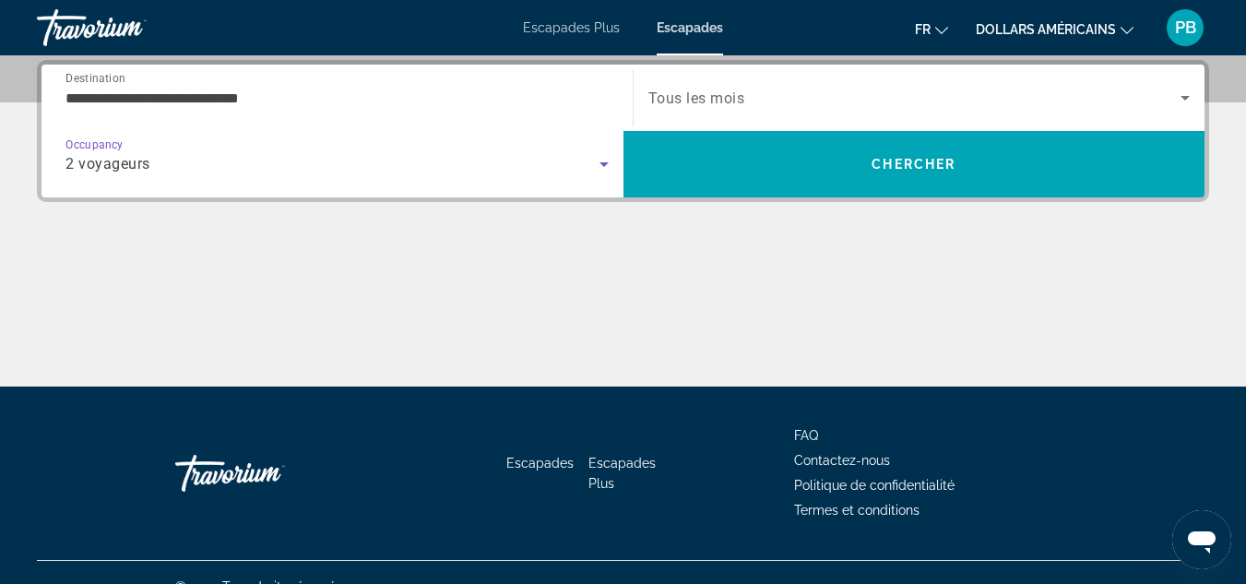
click at [706, 102] on span "Tous les mois" at bounding box center [696, 98] width 97 height 18
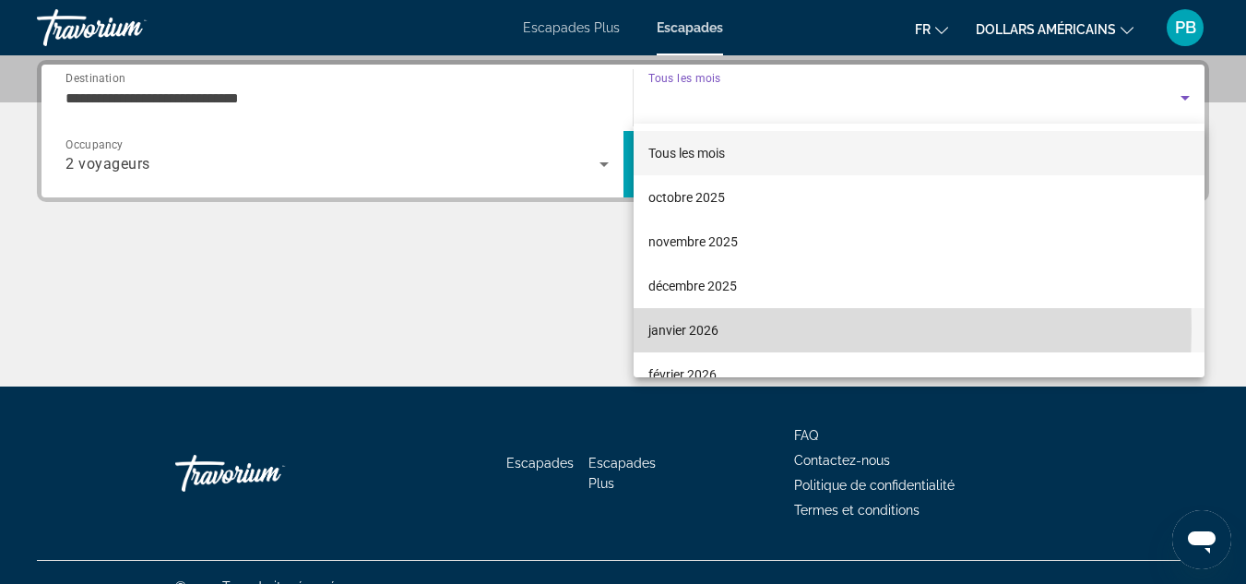
click at [682, 328] on font "janvier 2026" at bounding box center [683, 330] width 70 height 15
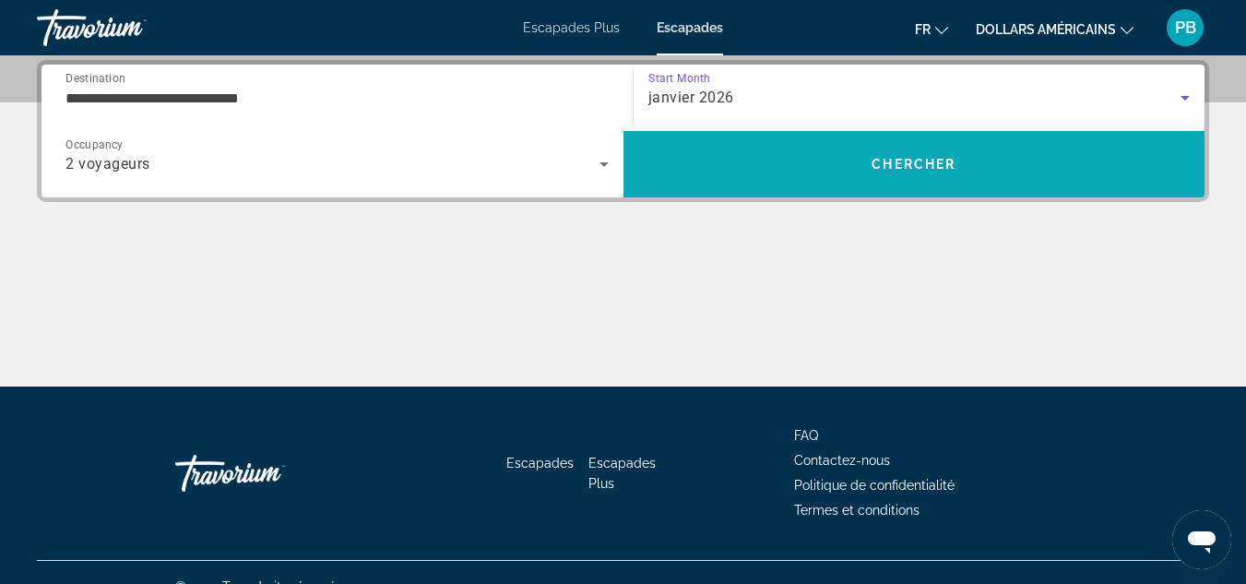
click at [779, 149] on span "Search" at bounding box center [914, 164] width 582 height 44
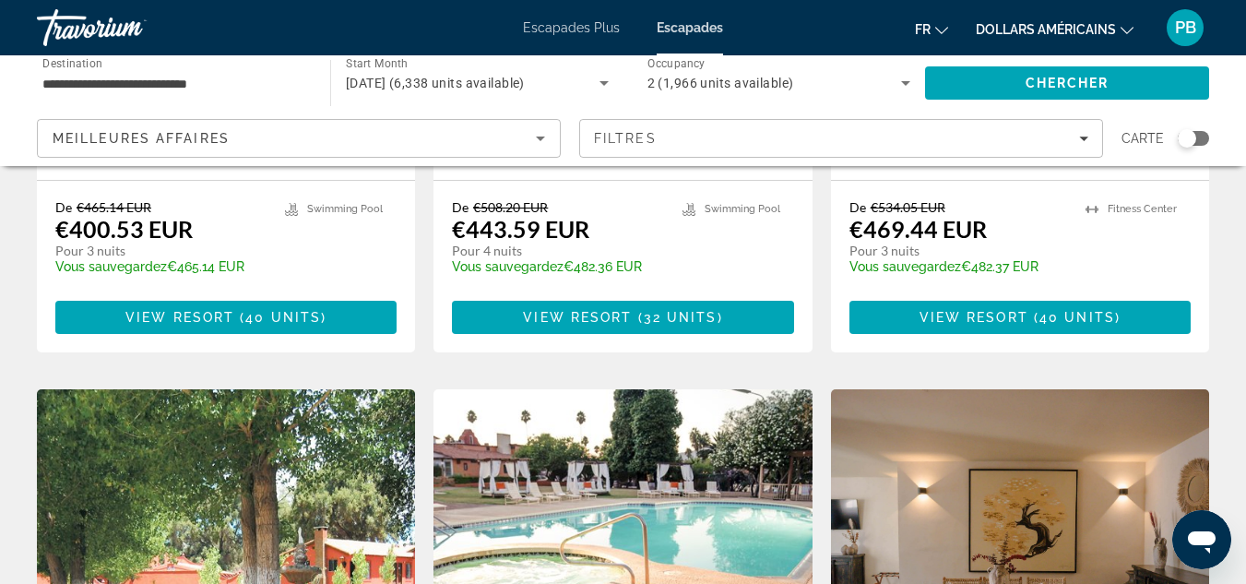
scroll to position [1020, 0]
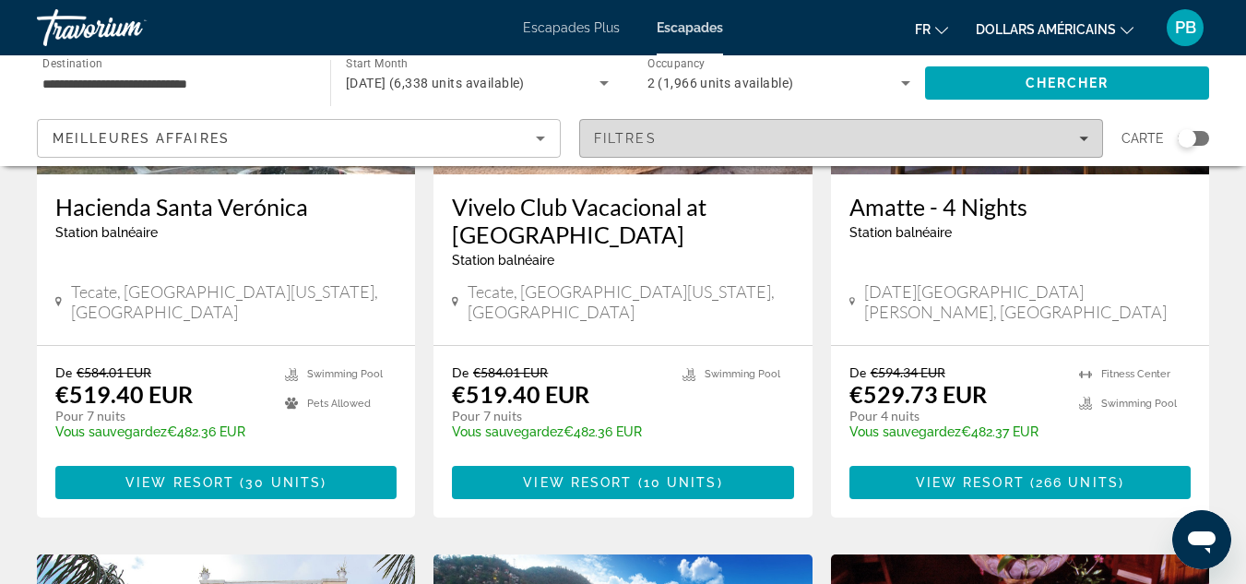
click at [651, 129] on span "Filters" at bounding box center [841, 138] width 522 height 44
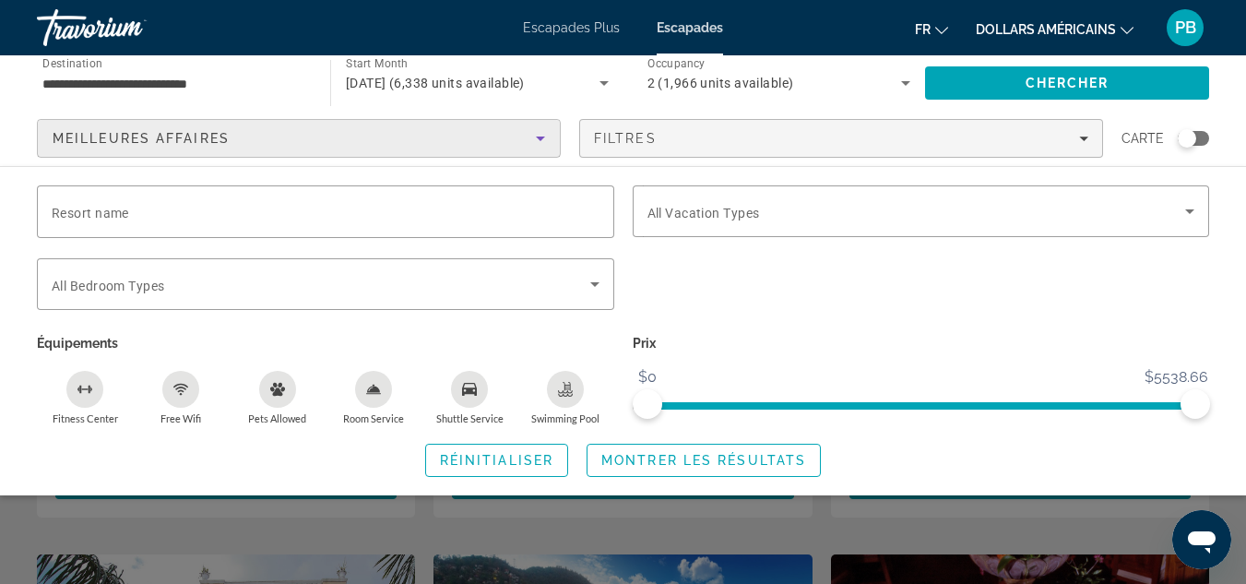
click at [530, 128] on icon "Sort by" at bounding box center [540, 138] width 22 height 22
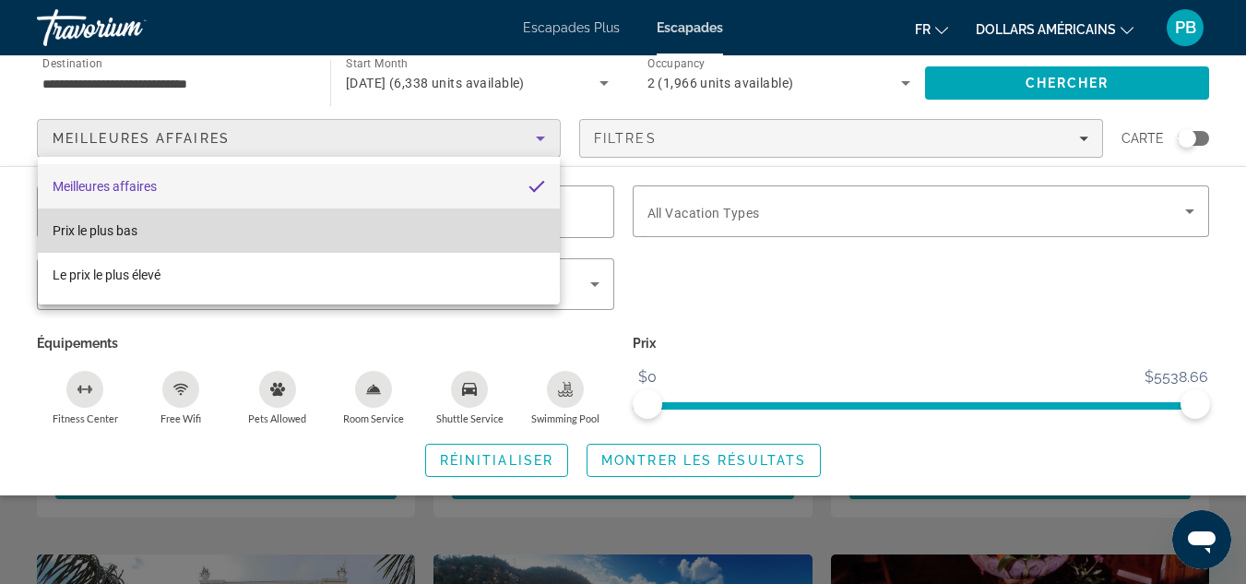
click at [374, 229] on mat-option "Prix ​​​​le plus bas" at bounding box center [299, 230] width 522 height 44
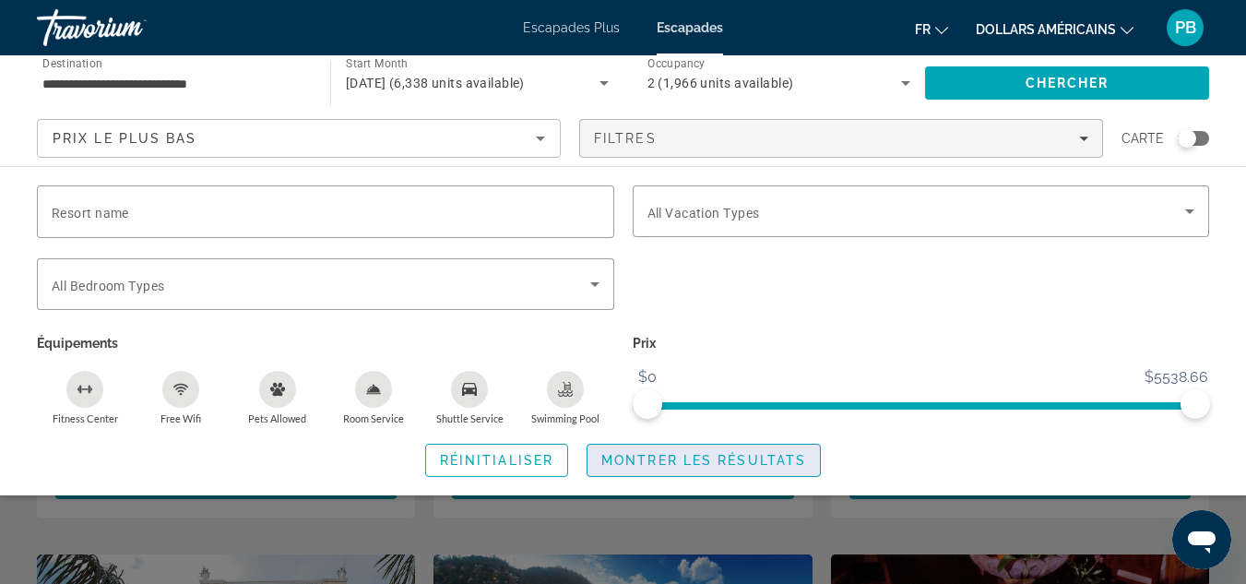
click at [734, 465] on span "Montrer les résultats" at bounding box center [703, 460] width 205 height 15
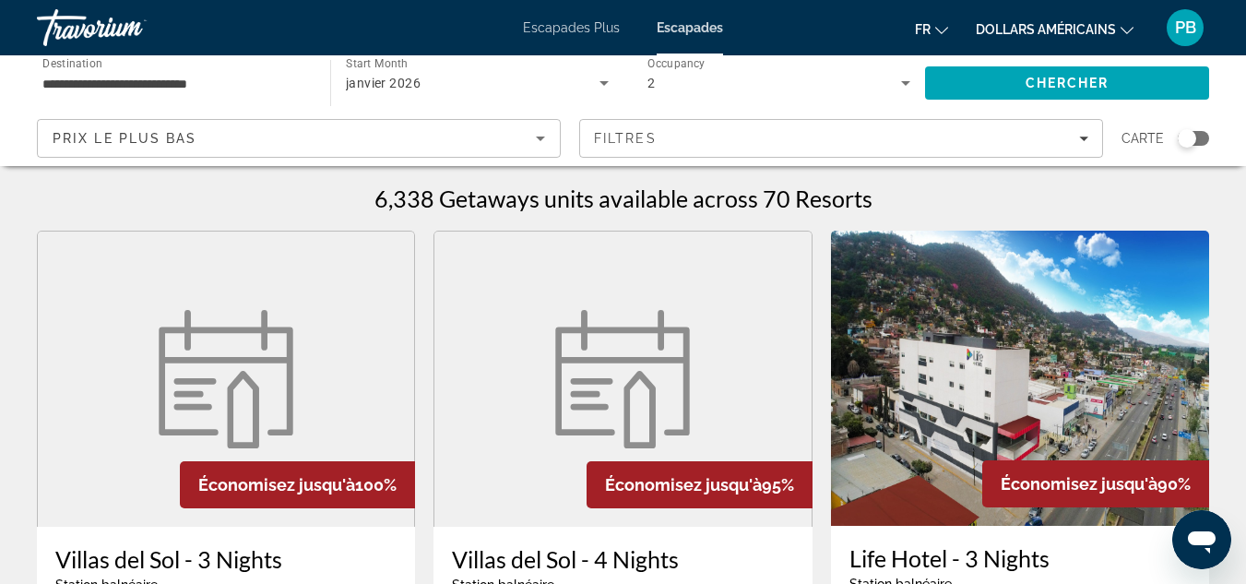
click at [1128, 34] on button "dollars américains USD ($) MXN ([GEOGRAPHIC_DATA]$) CAD ($ CA) GBP (£) EUR (€) …" at bounding box center [1054, 29] width 158 height 27
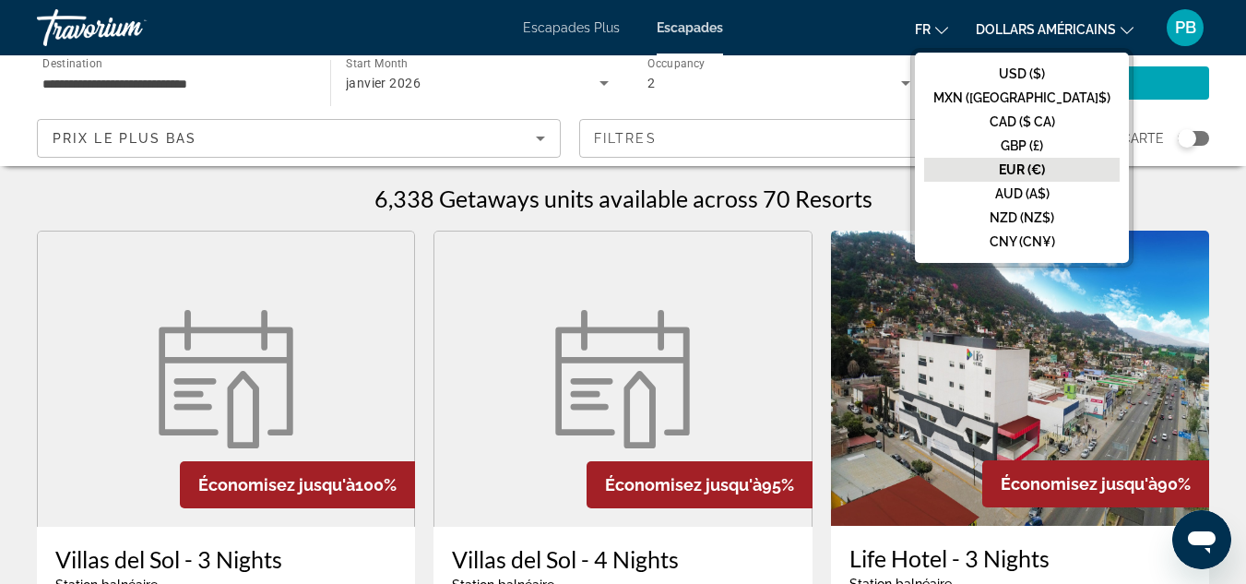
click at [1045, 172] on font "EUR (€)" at bounding box center [1022, 169] width 46 height 15
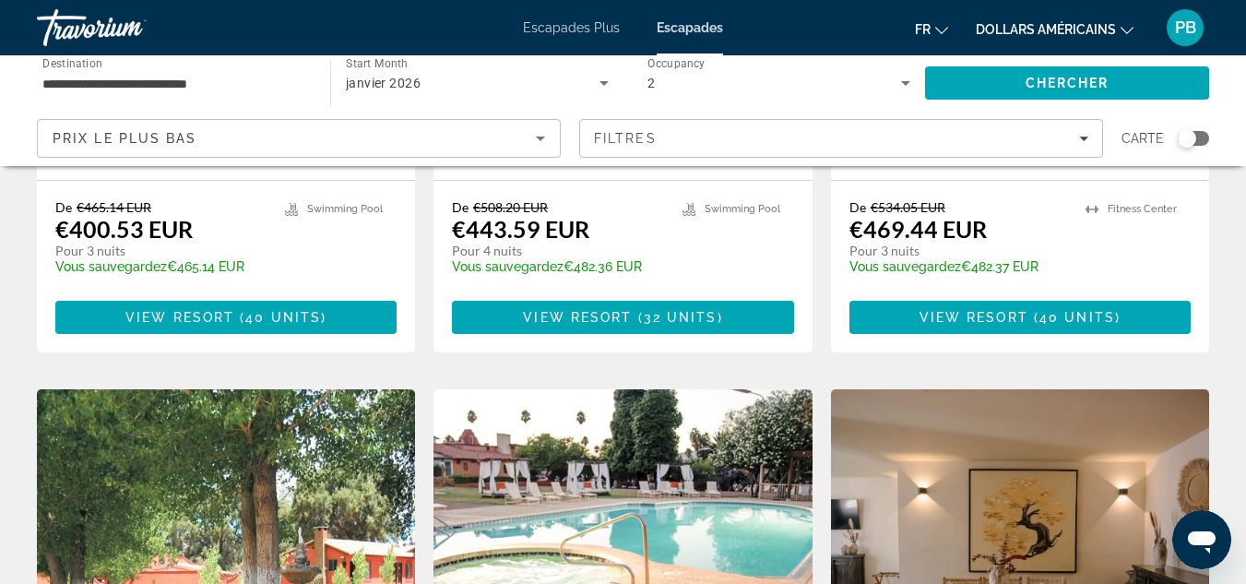
scroll to position [1020, 0]
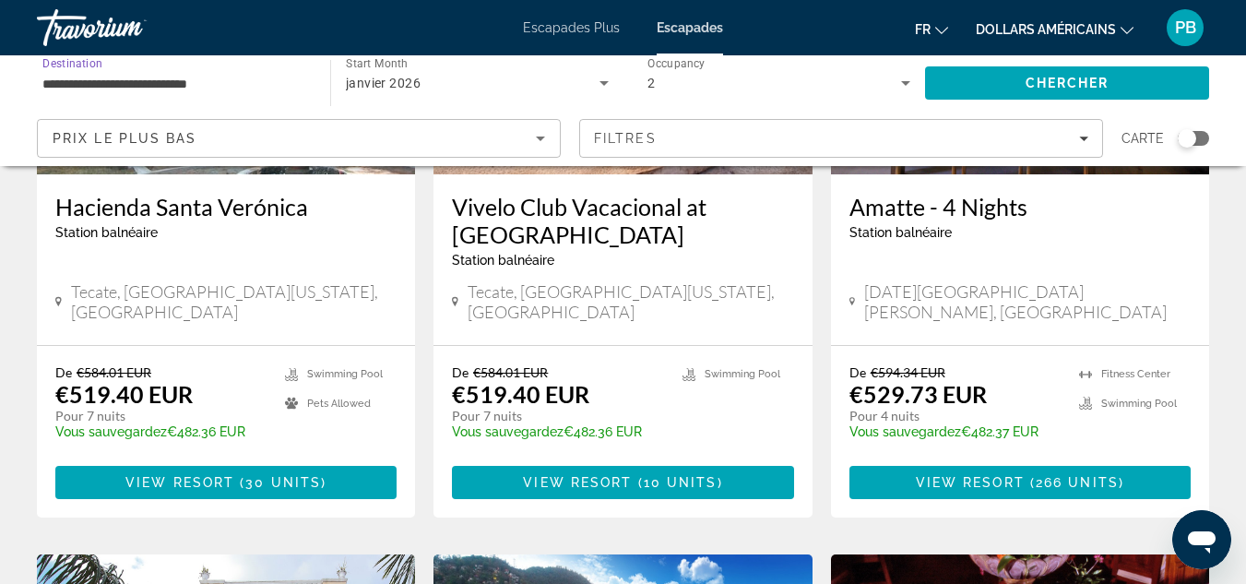
click at [233, 77] on input "**********" at bounding box center [174, 84] width 264 height 22
